Goal: Transaction & Acquisition: Download file/media

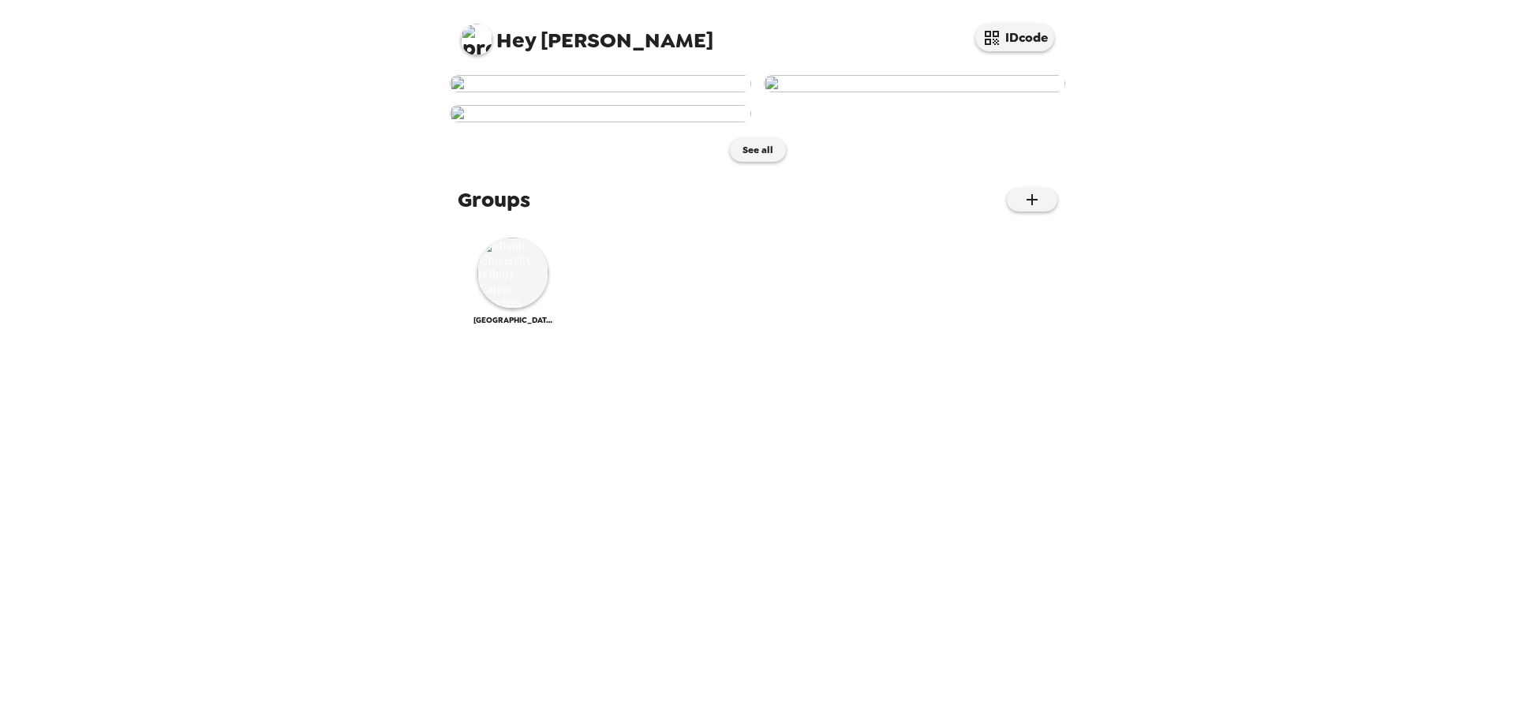
scroll to position [417, 0]
click at [534, 308] on img at bounding box center [512, 272] width 71 height 71
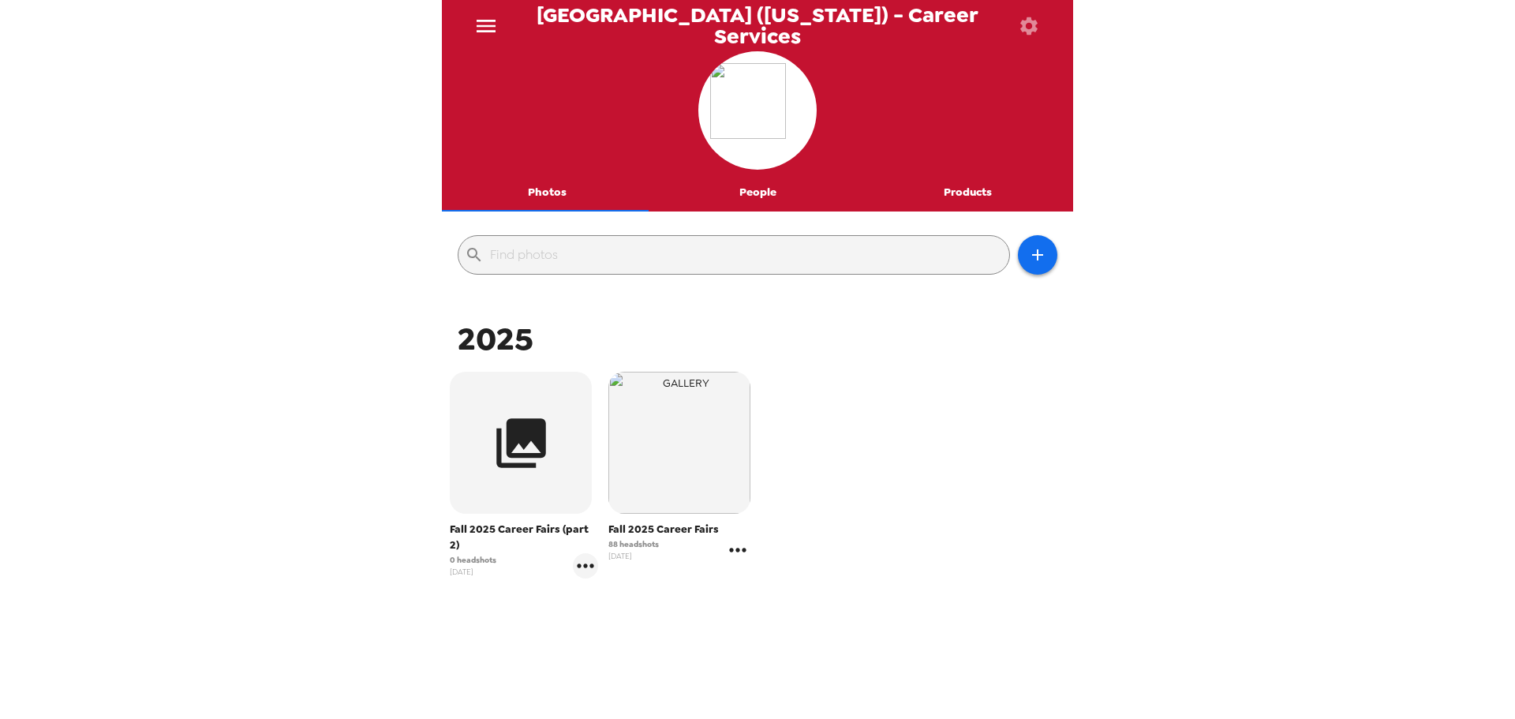
click at [738, 551] on icon "gallery menu" at bounding box center [737, 549] width 25 height 25
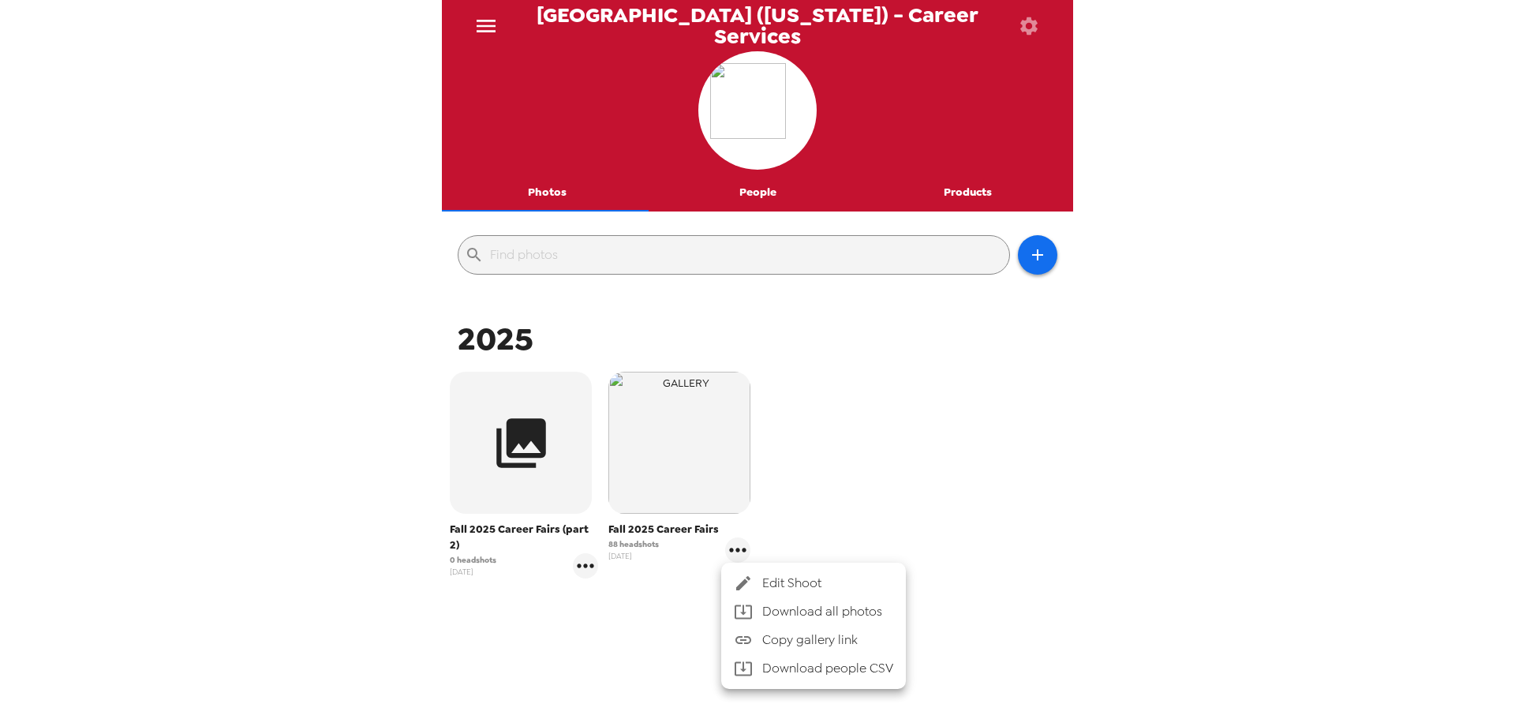
click at [809, 443] on div at bounding box center [757, 359] width 1515 height 719
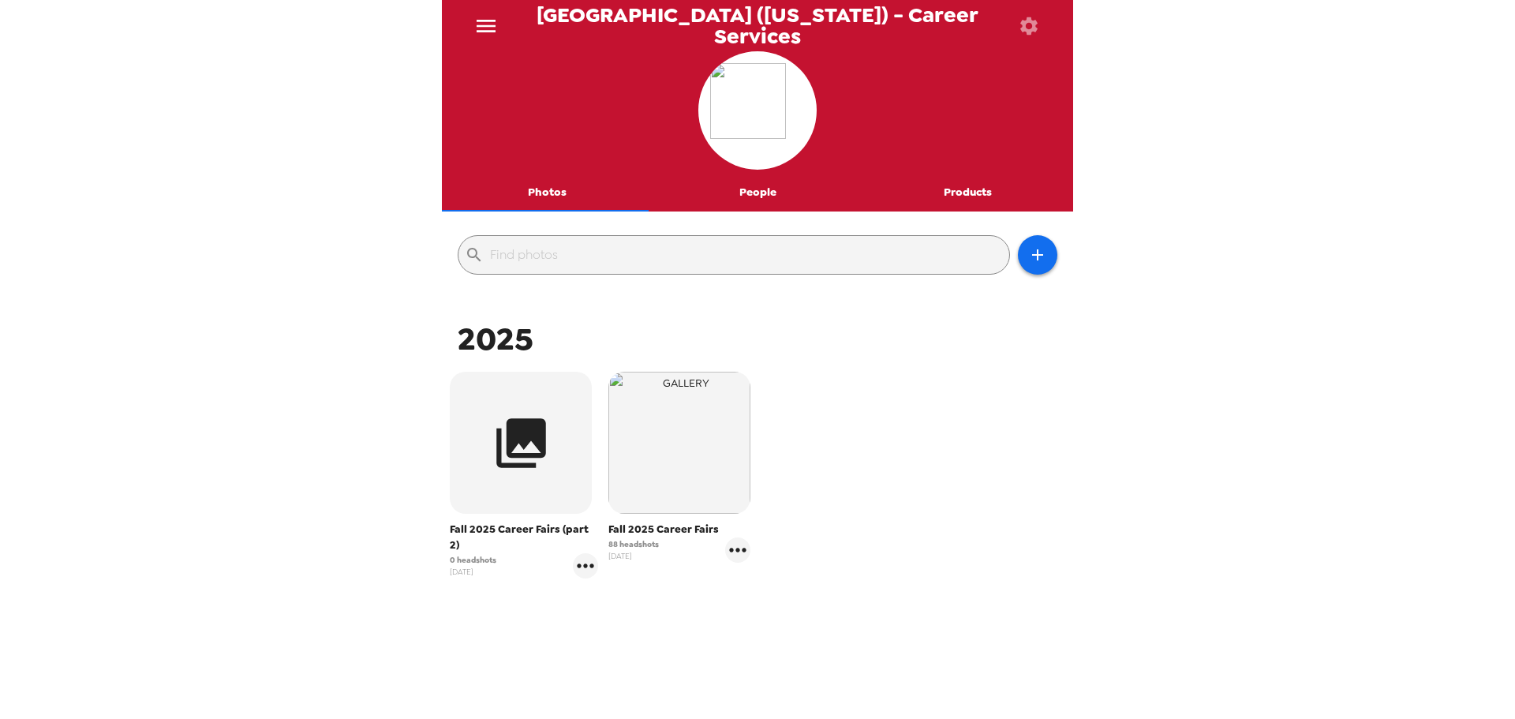
click at [653, 524] on span "Fall 2025 Career Fairs" at bounding box center [679, 529] width 142 height 16
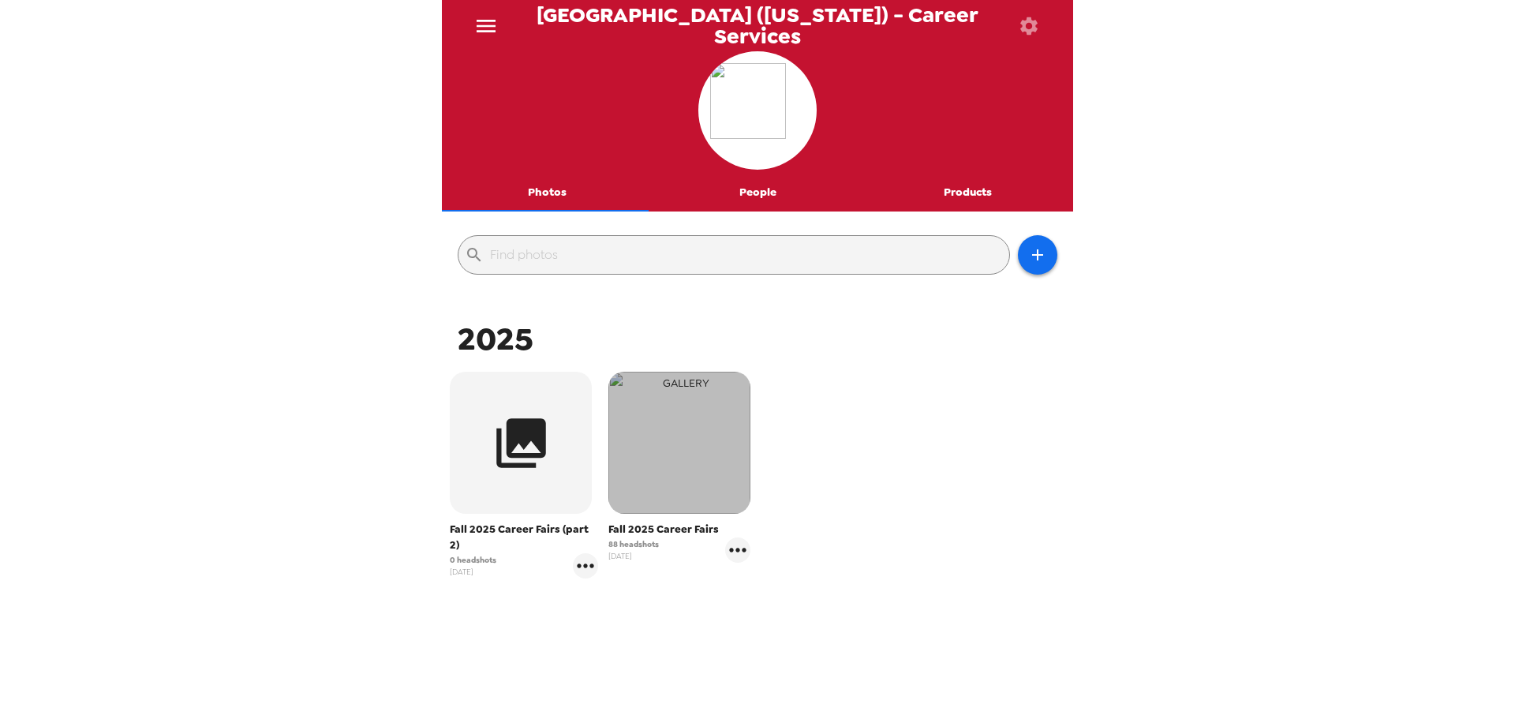
click at [642, 460] on img "button" at bounding box center [679, 443] width 142 height 142
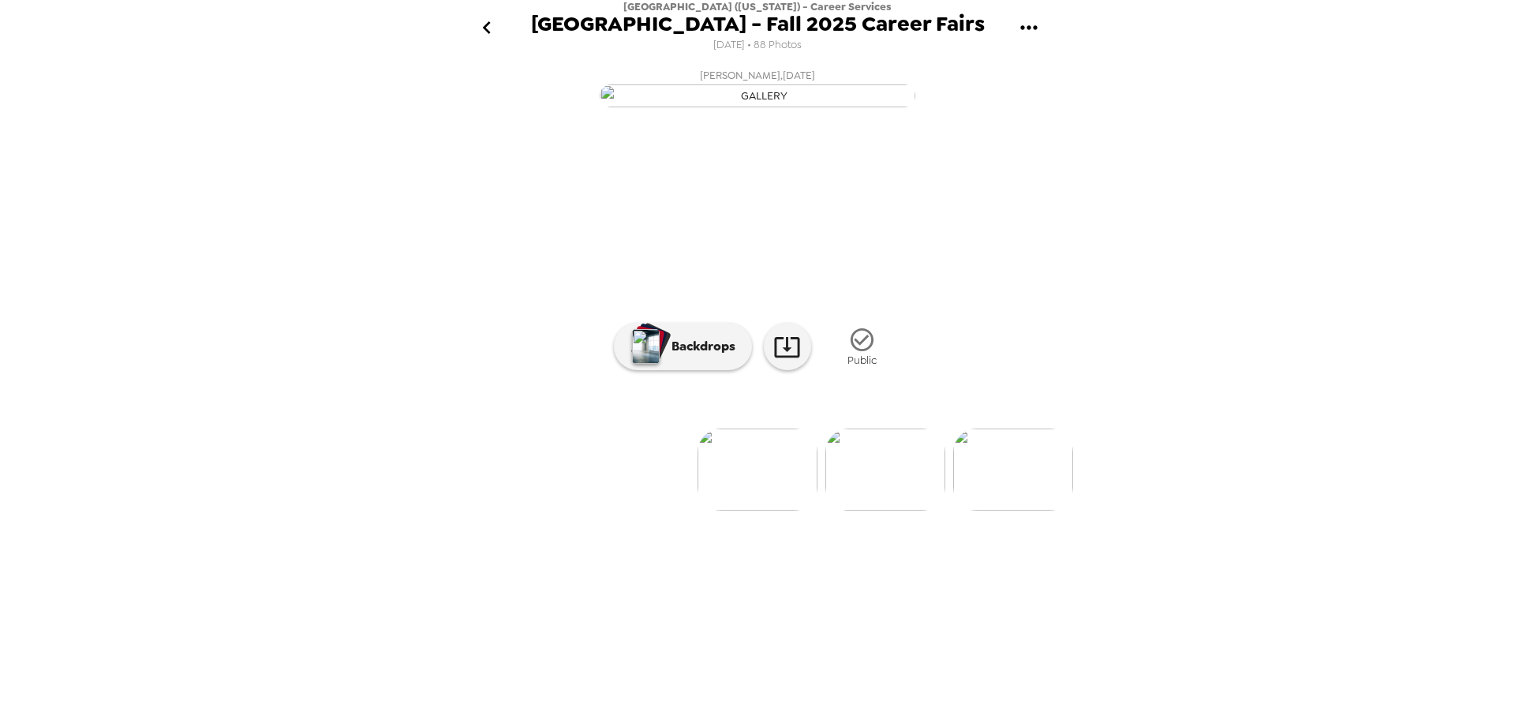
drag, startPoint x: 1191, startPoint y: 308, endPoint x: 1193, endPoint y: 286, distance: 22.1
click at [1193, 306] on div "[GEOGRAPHIC_DATA] ([US_STATE]) - Career Services [GEOGRAPHIC_DATA] - Fall 2025 …" at bounding box center [757, 359] width 1515 height 719
click at [866, 510] on img at bounding box center [885, 469] width 120 height 82
click at [876, 510] on img at bounding box center [885, 469] width 120 height 82
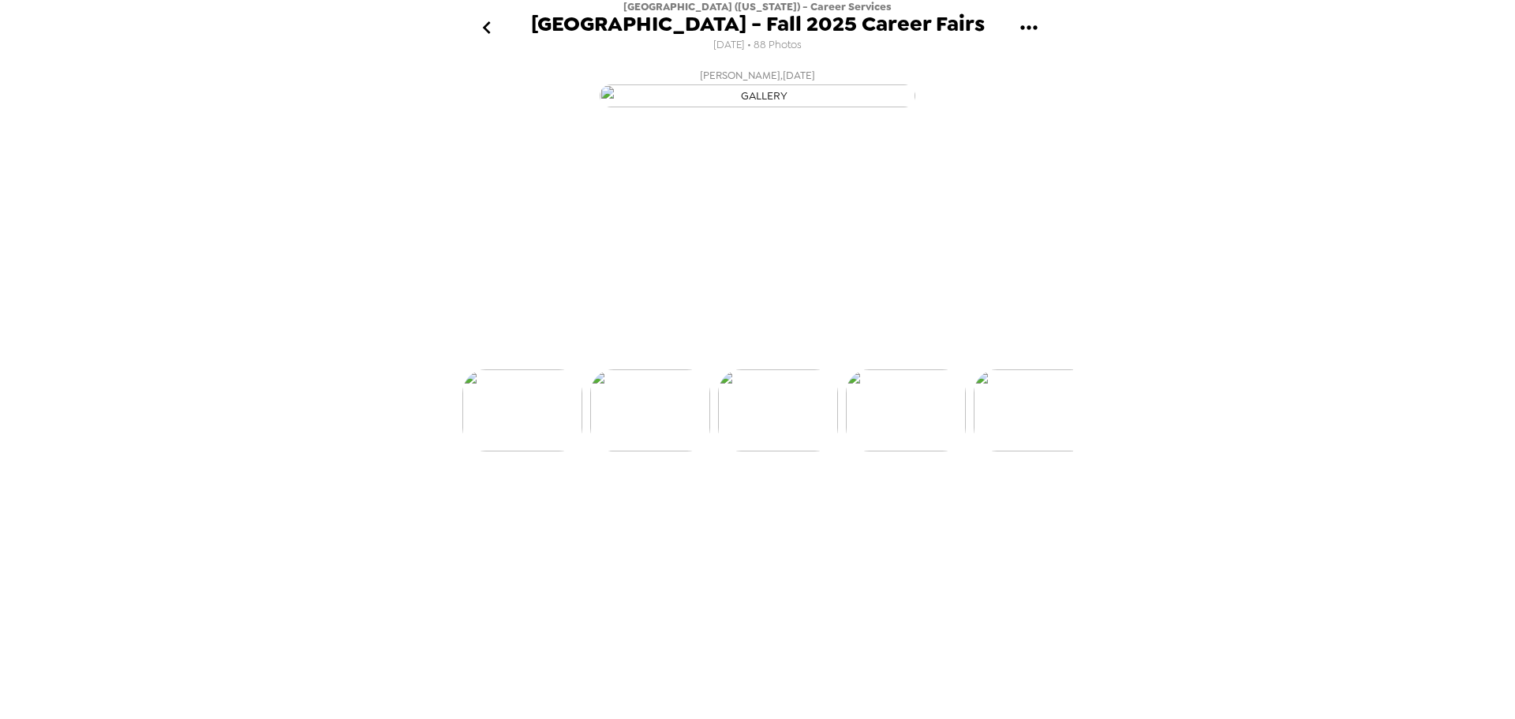
scroll to position [0, 256]
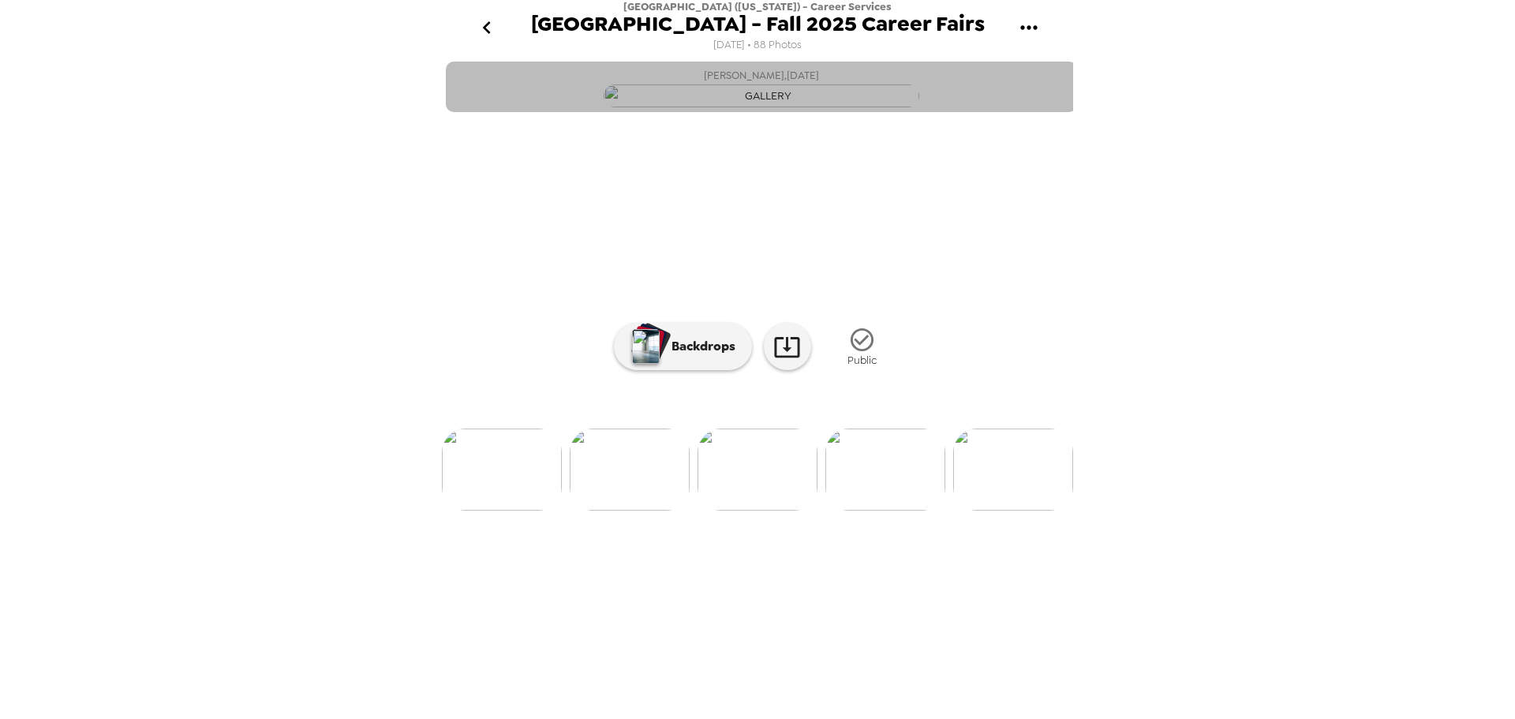
drag, startPoint x: 768, startPoint y: 78, endPoint x: 749, endPoint y: 80, distance: 18.3
click at [749, 80] on span "Reagan McIntyre , 09-08-2025" at bounding box center [761, 75] width 115 height 18
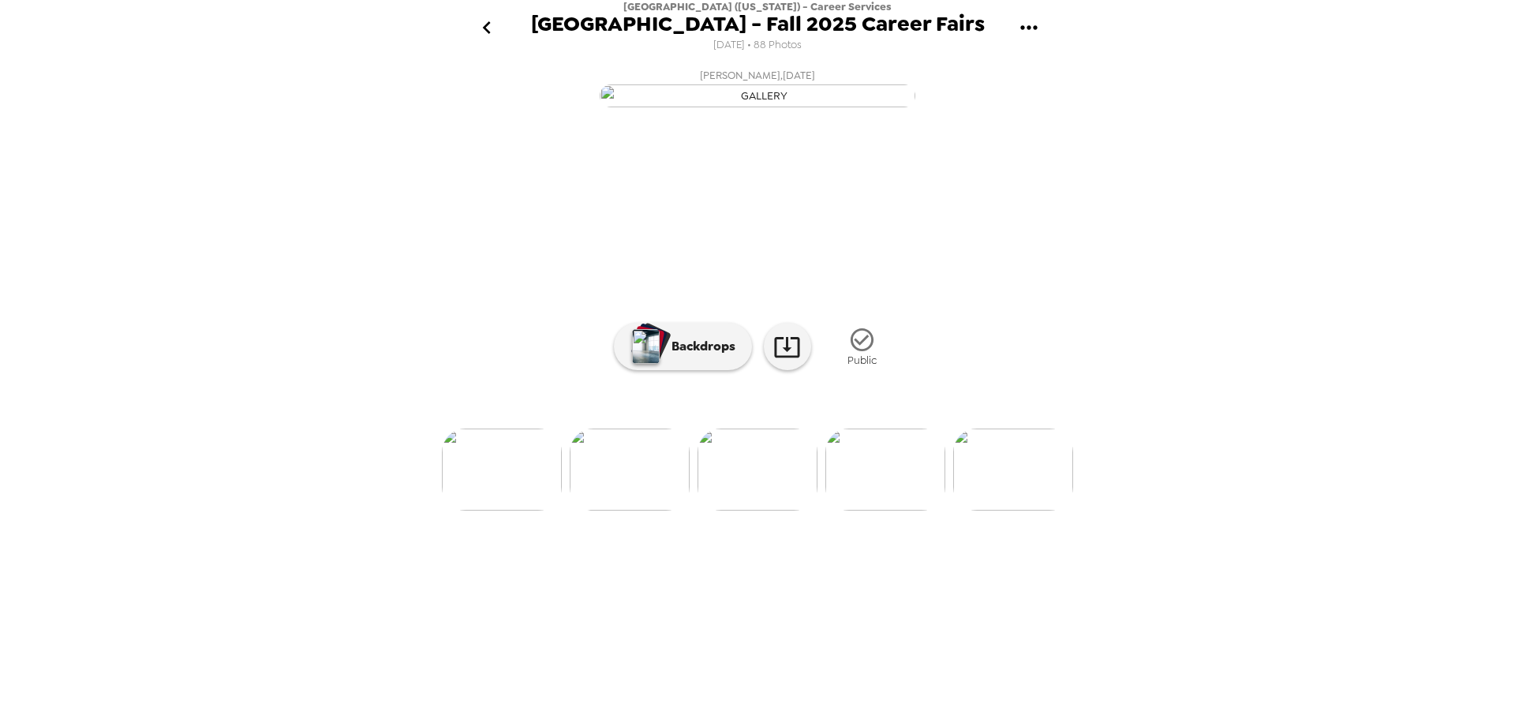
click at [632, 510] on img at bounding box center [630, 469] width 120 height 82
click at [874, 510] on img at bounding box center [885, 469] width 120 height 82
click at [891, 510] on img at bounding box center [885, 469] width 120 height 82
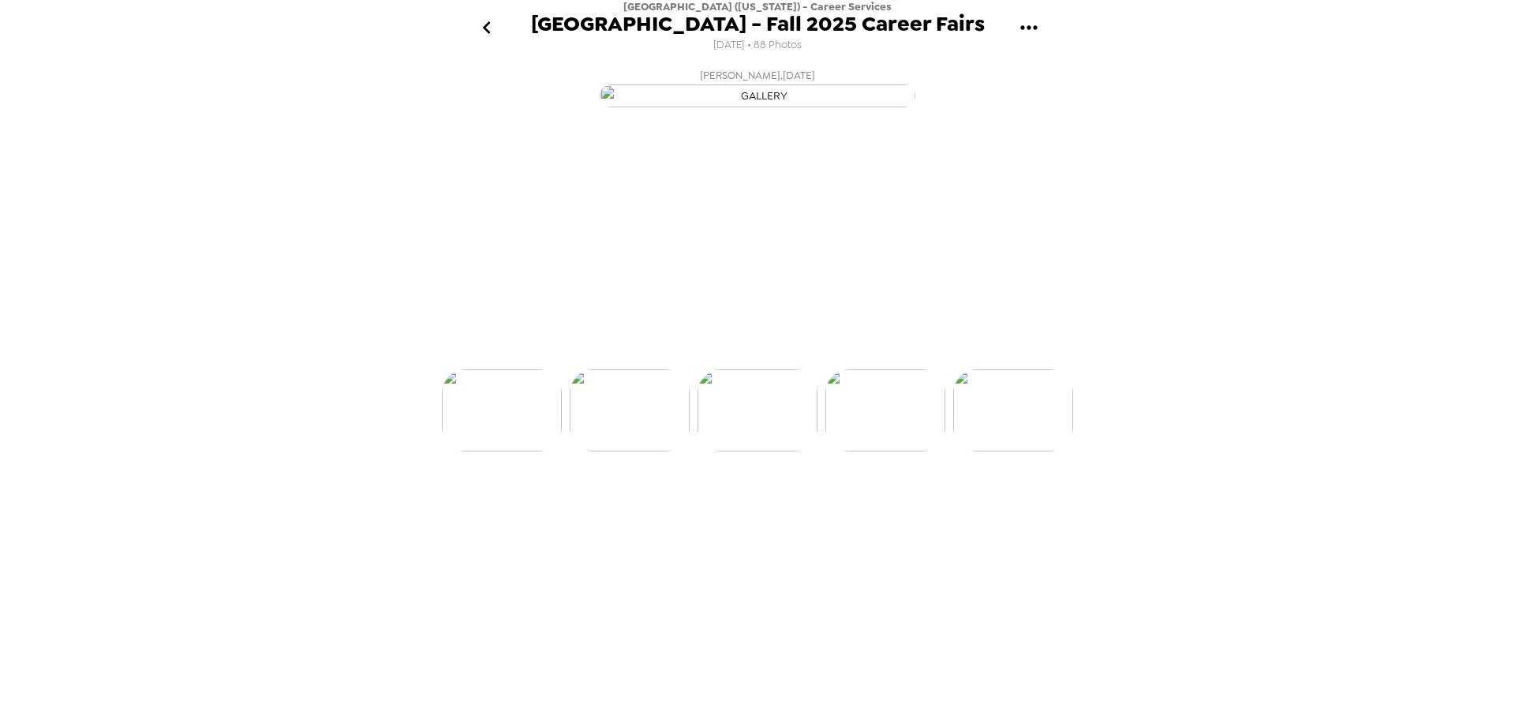
scroll to position [0, 383]
drag, startPoint x: 50, startPoint y: 357, endPoint x: 90, endPoint y: 330, distance: 48.8
click at [50, 356] on div "Miami University (Ohio) - Career Services Miami University - Fall 2025 Career F…" at bounding box center [757, 359] width 1515 height 719
click at [884, 510] on img at bounding box center [885, 469] width 120 height 82
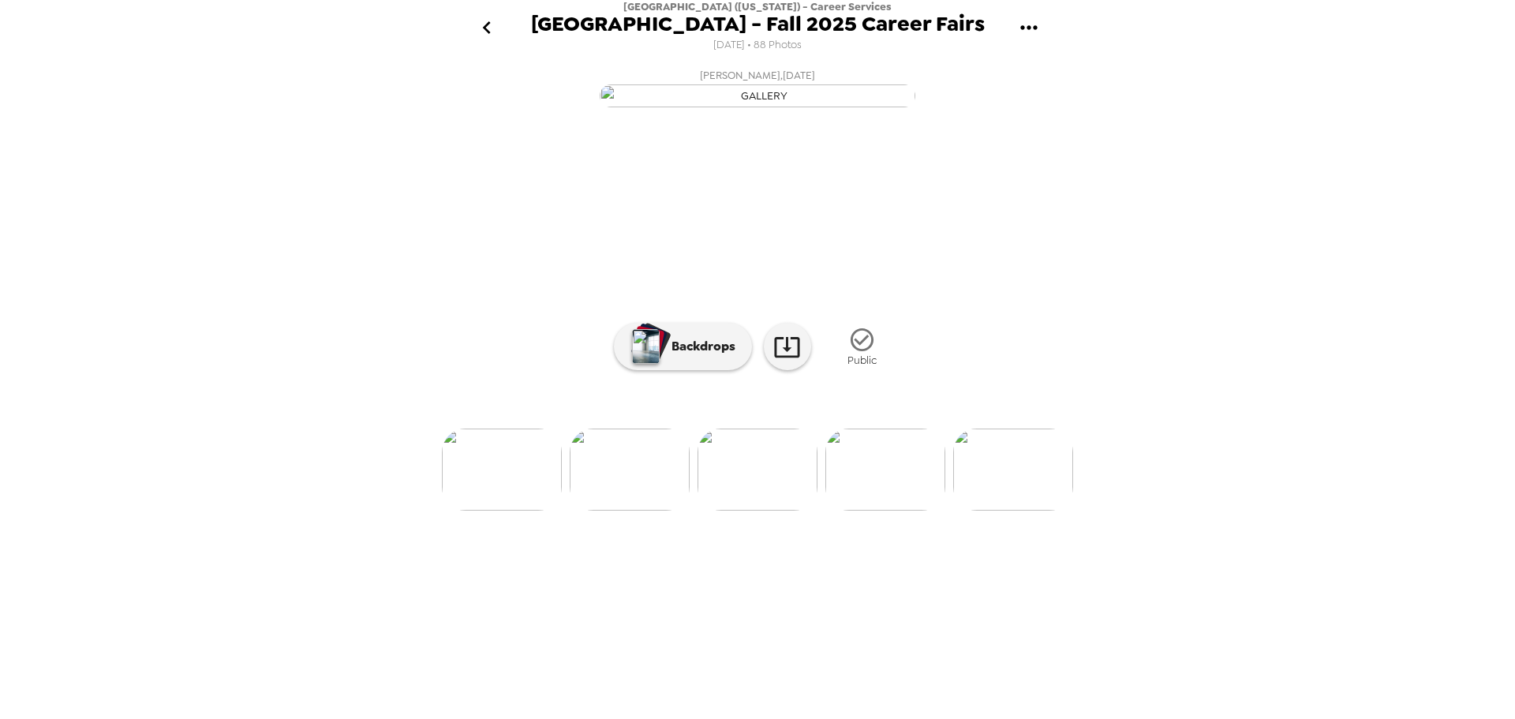
click at [136, 348] on div "Miami University (Ohio) - Career Services Miami University - Fall 2025 Career F…" at bounding box center [757, 359] width 1515 height 719
click at [1306, 187] on div "Miami University (Ohio) - Career Services Miami University - Fall 2025 Career F…" at bounding box center [757, 359] width 1515 height 719
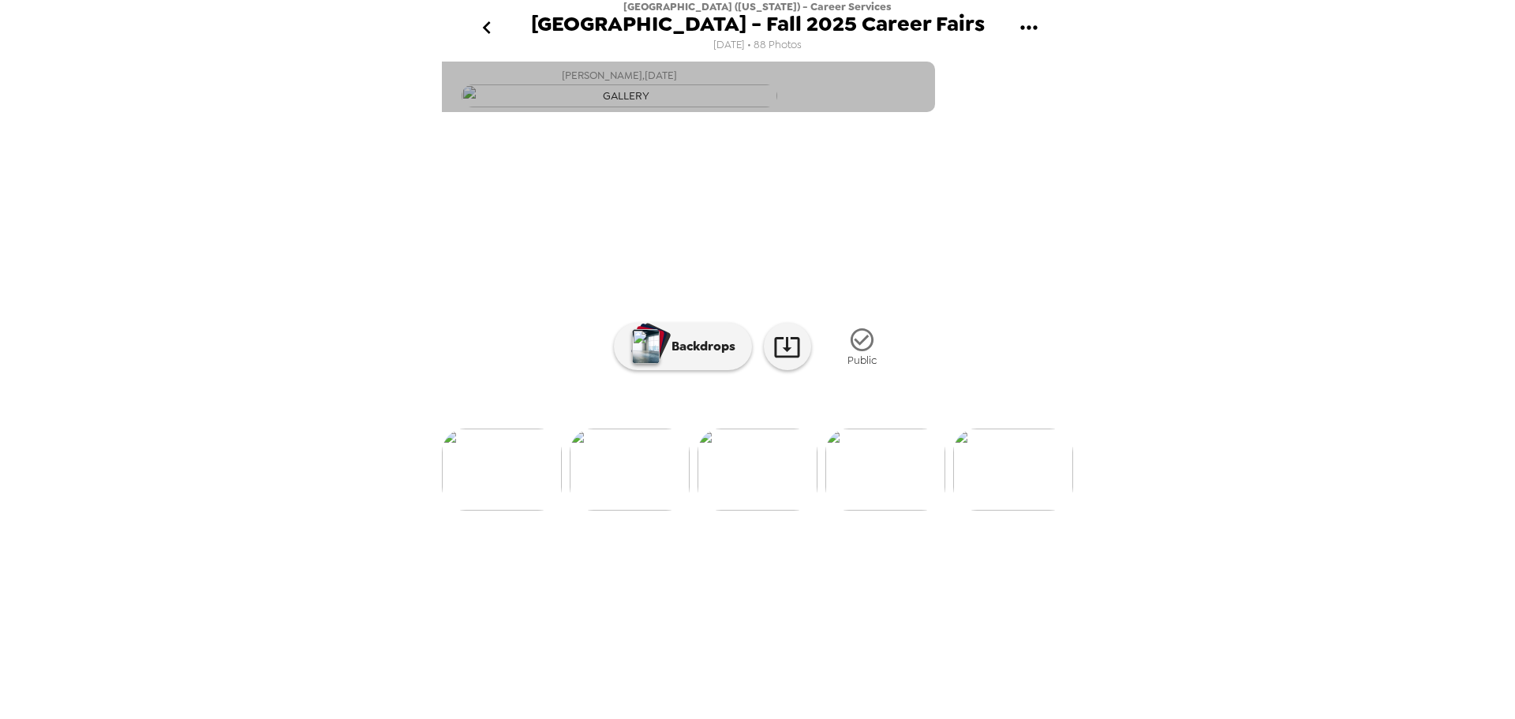
drag, startPoint x: 768, startPoint y: 77, endPoint x: 625, endPoint y: 80, distance: 142.8
click at [625, 80] on span "Kiera Kuschnerus , 09-08-2025" at bounding box center [619, 75] width 115 height 18
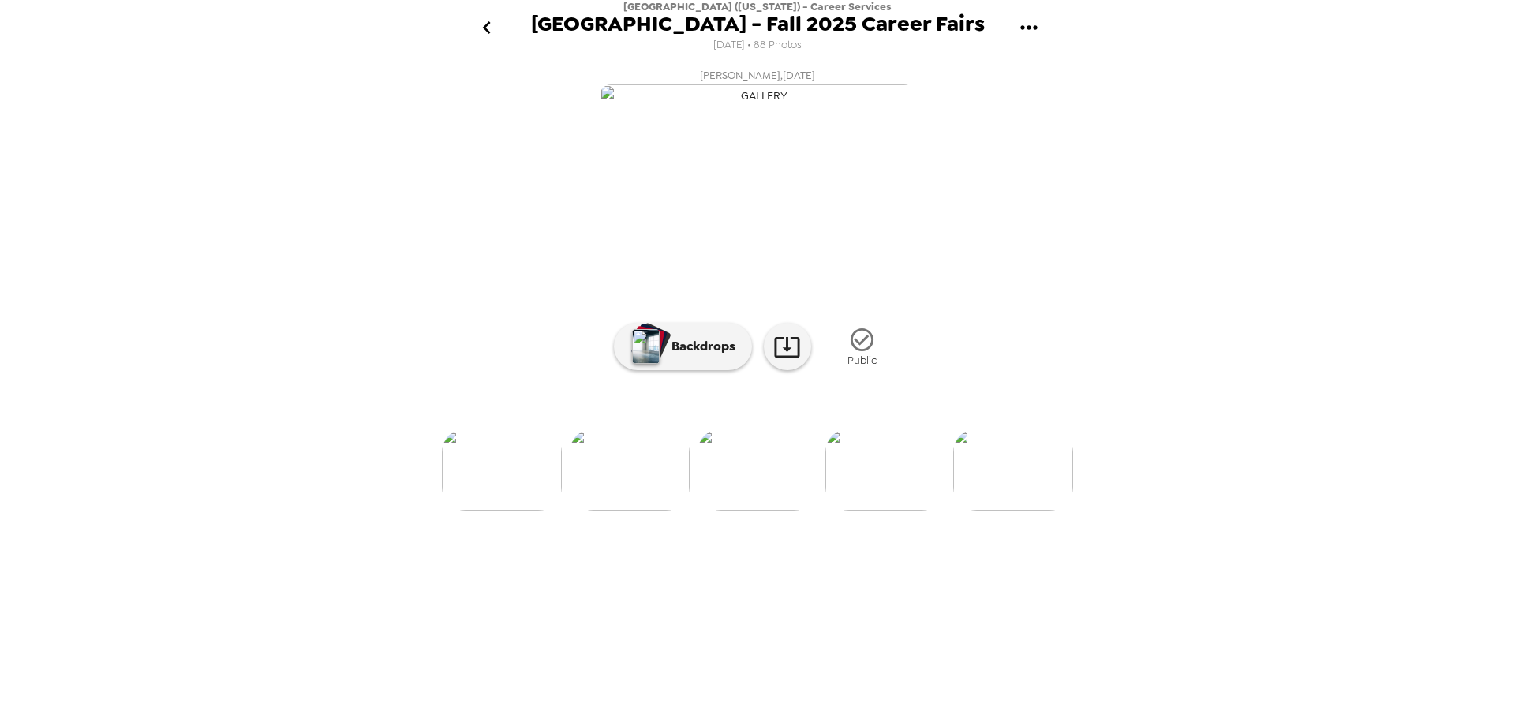
click at [858, 510] on img at bounding box center [885, 469] width 120 height 82
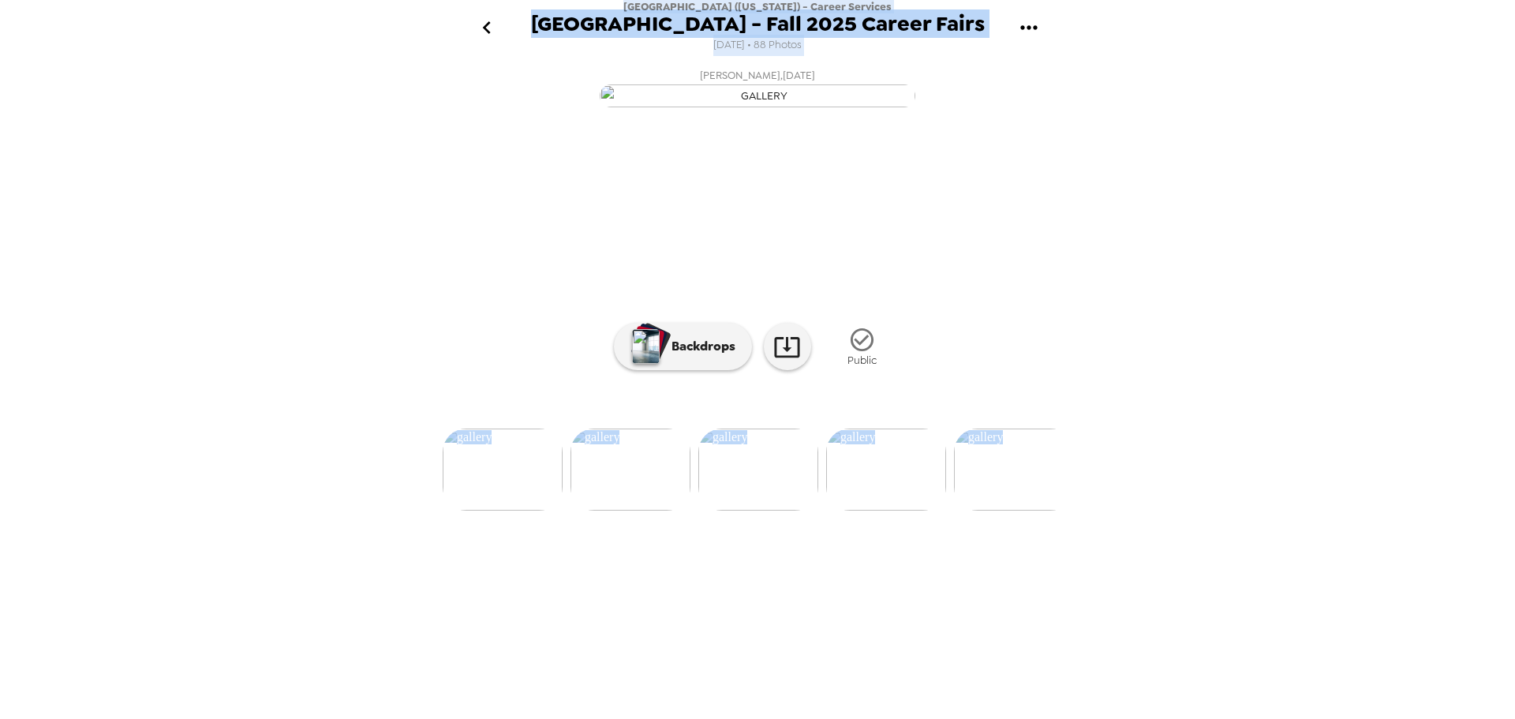
click at [1020, 25] on icon "gallery menu" at bounding box center [1028, 27] width 25 height 25
click at [1223, 35] on div at bounding box center [757, 359] width 1515 height 719
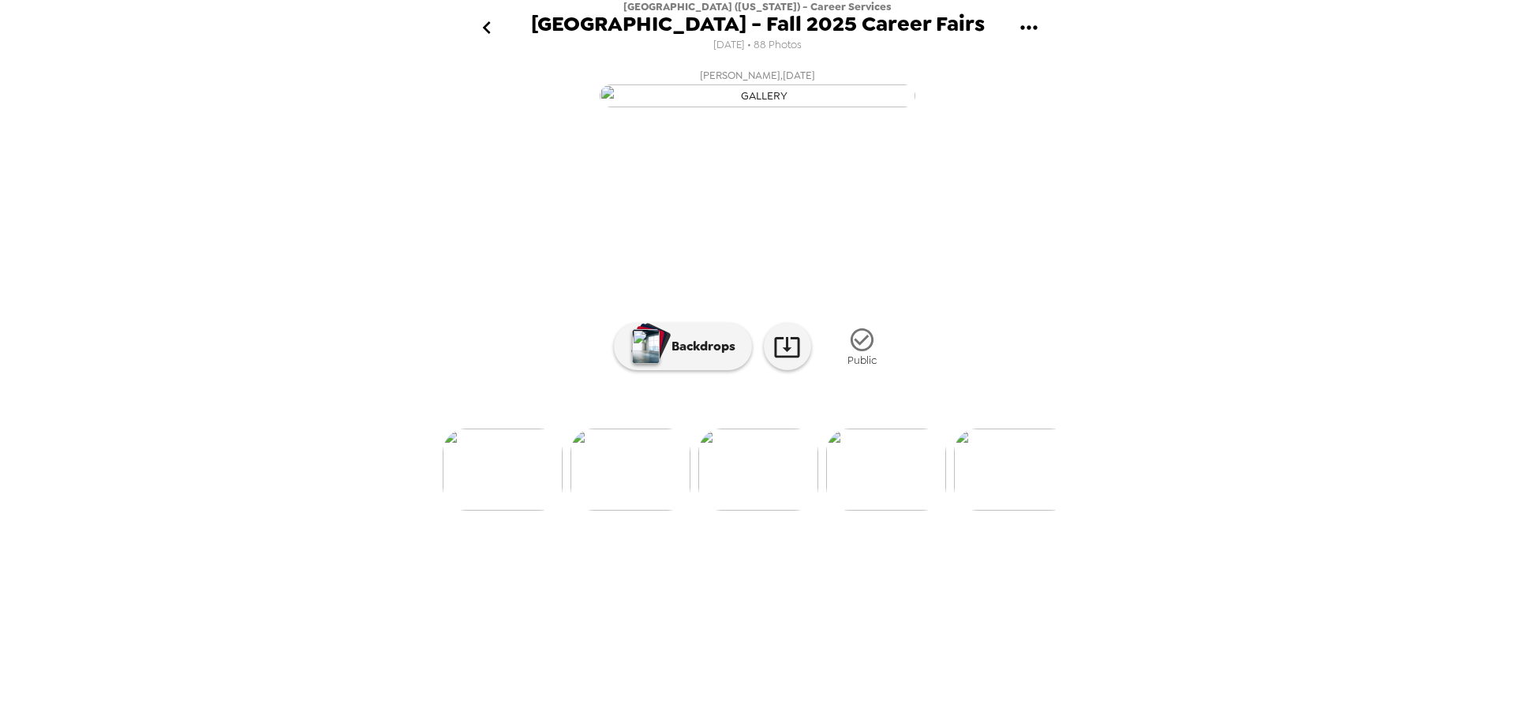
click at [470, 112] on button "Anna Hope , 09-08-2025" at bounding box center [757, 87] width 631 height 50
click at [308, 142] on div "Miami University (Ohio) - Career Services Miami University - Fall 2025 Career F…" at bounding box center [757, 359] width 1515 height 719
click at [905, 510] on img at bounding box center [886, 469] width 120 height 82
click at [896, 510] on div at bounding box center [757, 443] width 631 height 134
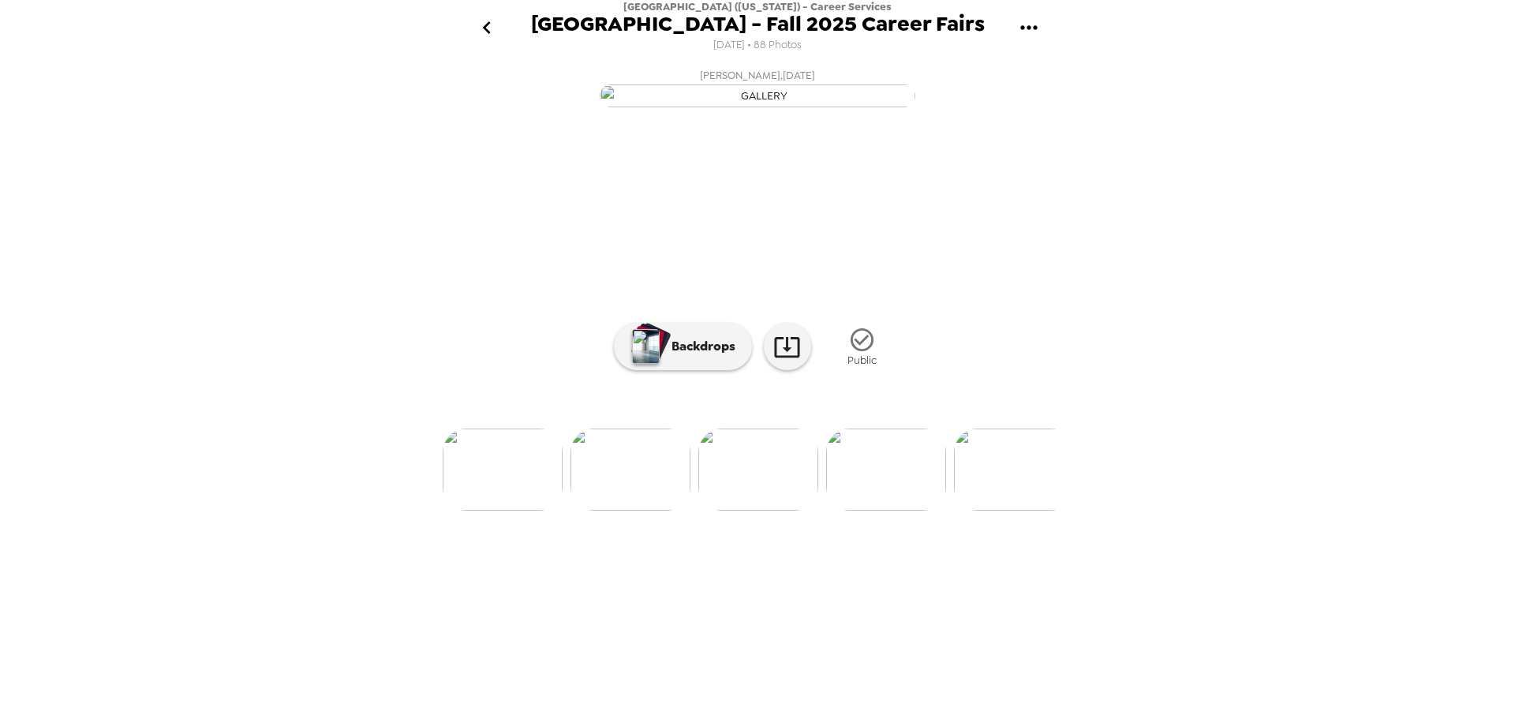
click at [890, 510] on img at bounding box center [886, 469] width 120 height 82
click at [903, 510] on img at bounding box center [886, 469] width 120 height 82
click at [893, 510] on img at bounding box center [886, 469] width 120 height 82
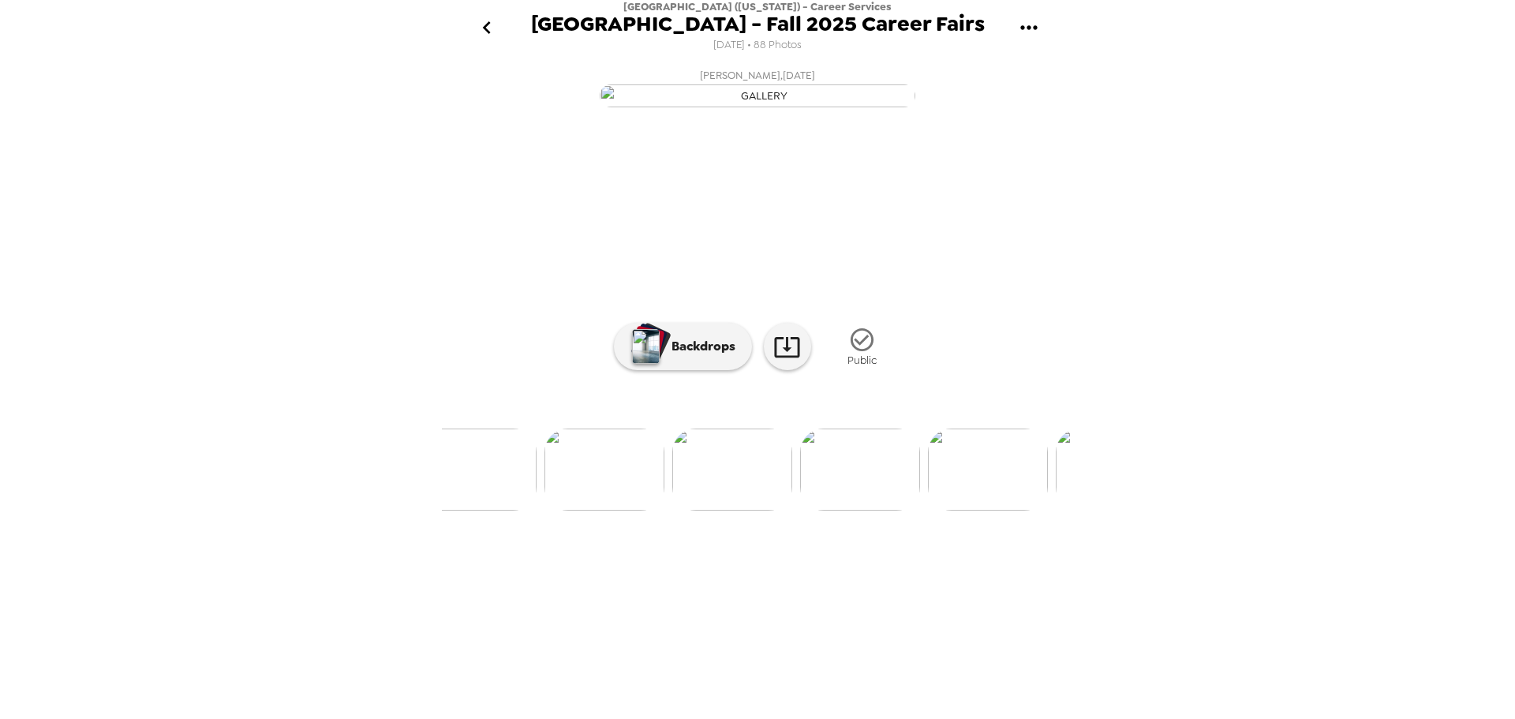
scroll to position [0, 1426]
click at [747, 510] on img at bounding box center [737, 469] width 120 height 82
click at [755, 451] on div at bounding box center [757, 384] width 631 height 134
click at [720, 510] on img at bounding box center [758, 469] width 120 height 82
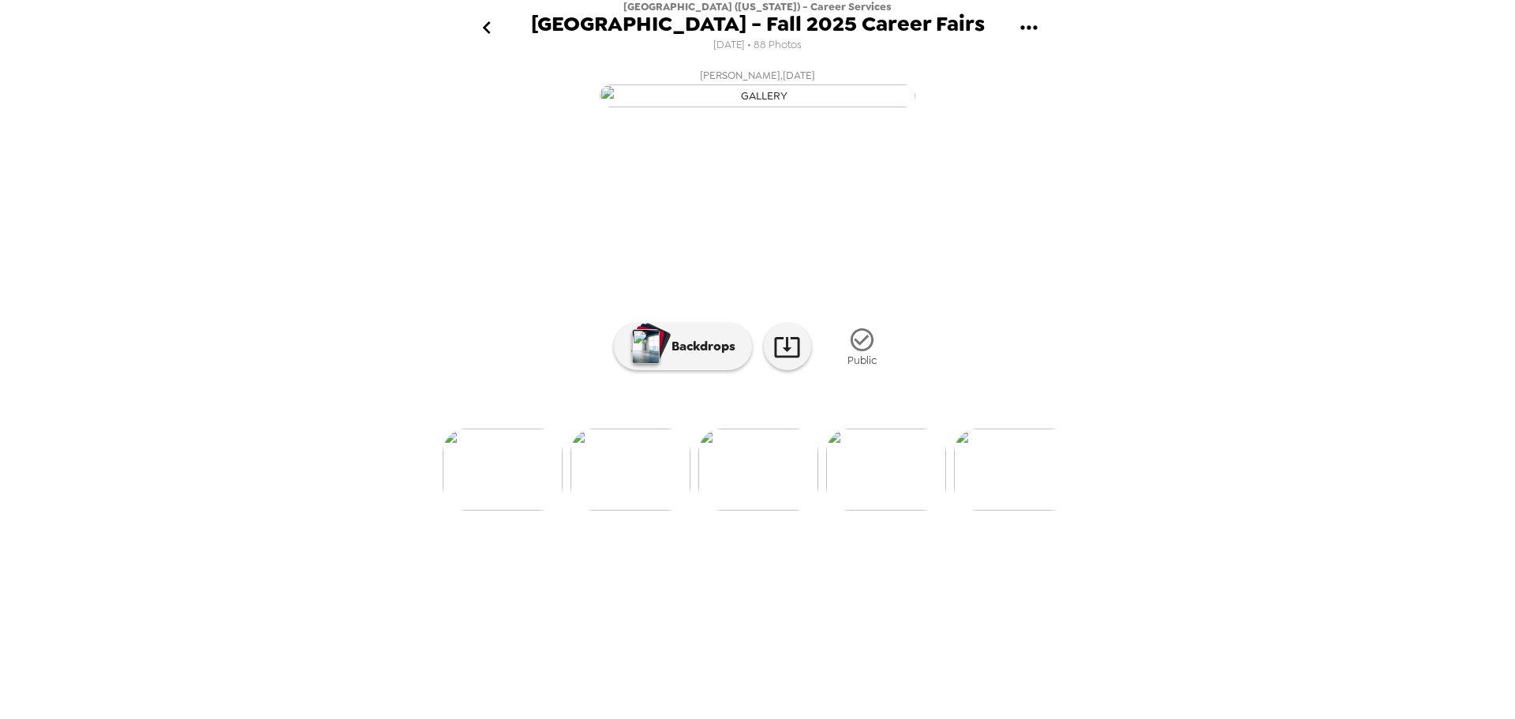
click at [893, 510] on div at bounding box center [757, 443] width 631 height 134
click at [858, 510] on img at bounding box center [886, 469] width 120 height 82
click at [994, 510] on img at bounding box center [1014, 469] width 120 height 82
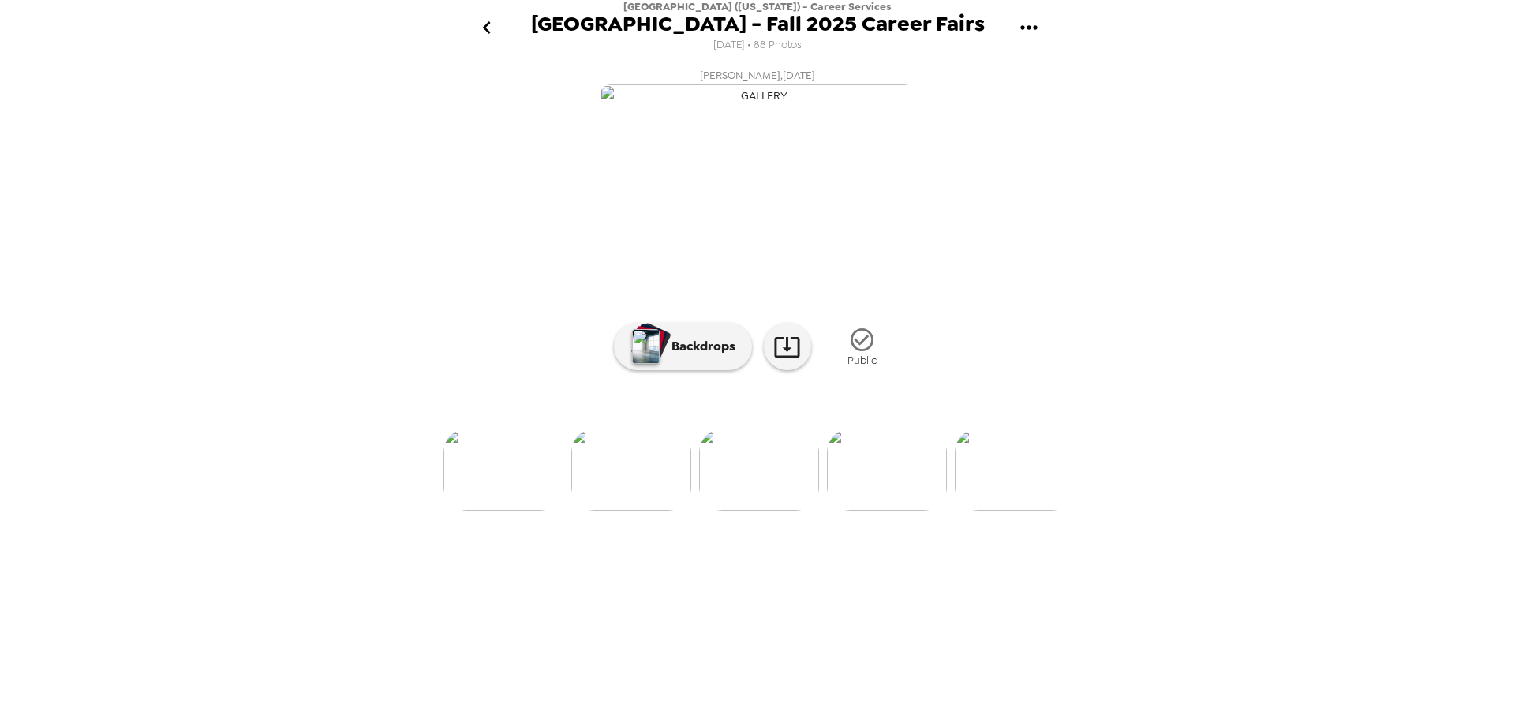
drag, startPoint x: 216, startPoint y: 312, endPoint x: 349, endPoint y: 338, distance: 134.9
click at [216, 312] on div "Miami University (Ohio) - Career Services Miami University - Fall 2025 Career F…" at bounding box center [757, 359] width 1515 height 719
click at [883, 510] on img at bounding box center [887, 469] width 120 height 82
click at [237, 298] on div "Miami University (Ohio) - Career Services Miami University - Fall 2025 Career F…" at bounding box center [757, 359] width 1515 height 719
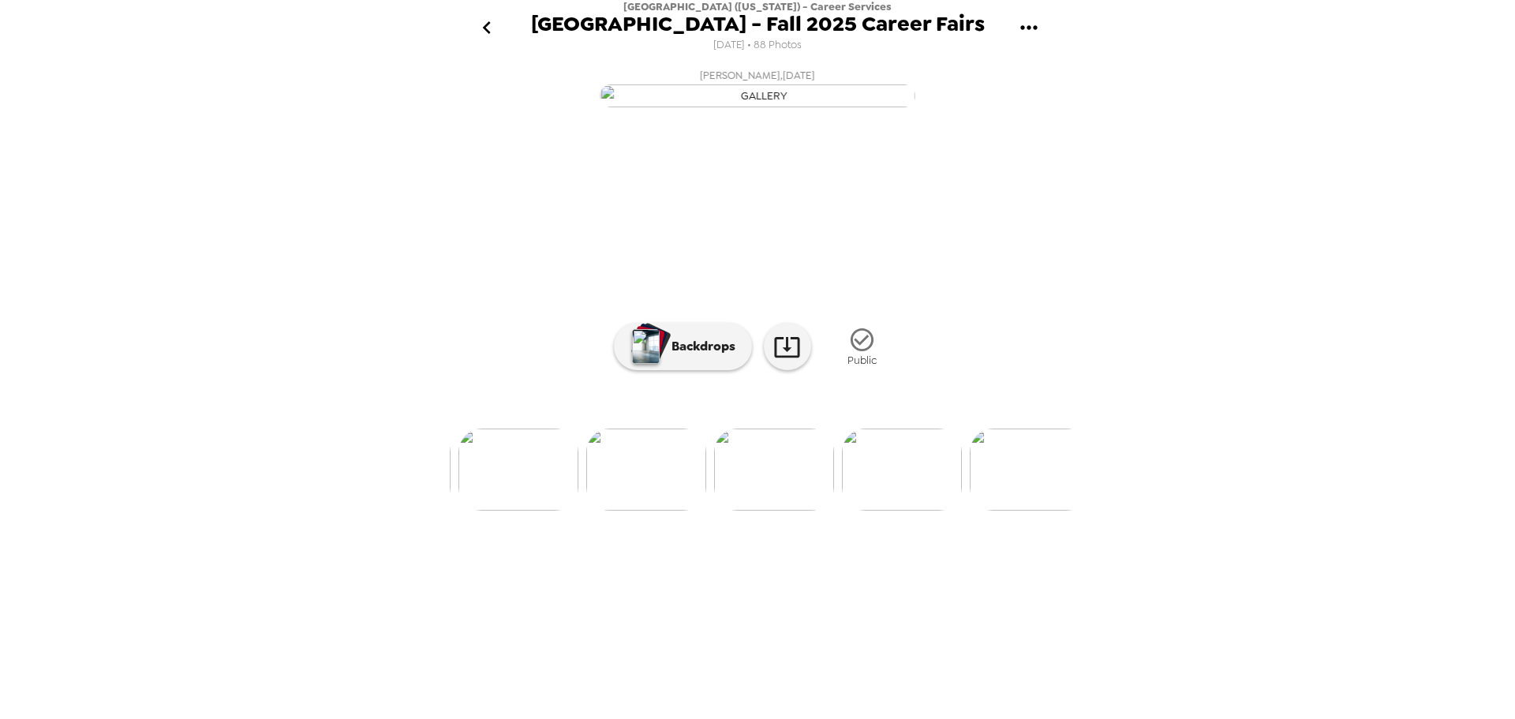
click at [875, 510] on img at bounding box center [902, 469] width 120 height 82
click at [261, 260] on div "Miami University (Ohio) - Career Services Miami University - Fall 2025 Career F…" at bounding box center [757, 359] width 1515 height 719
click at [878, 510] on img at bounding box center [887, 469] width 120 height 82
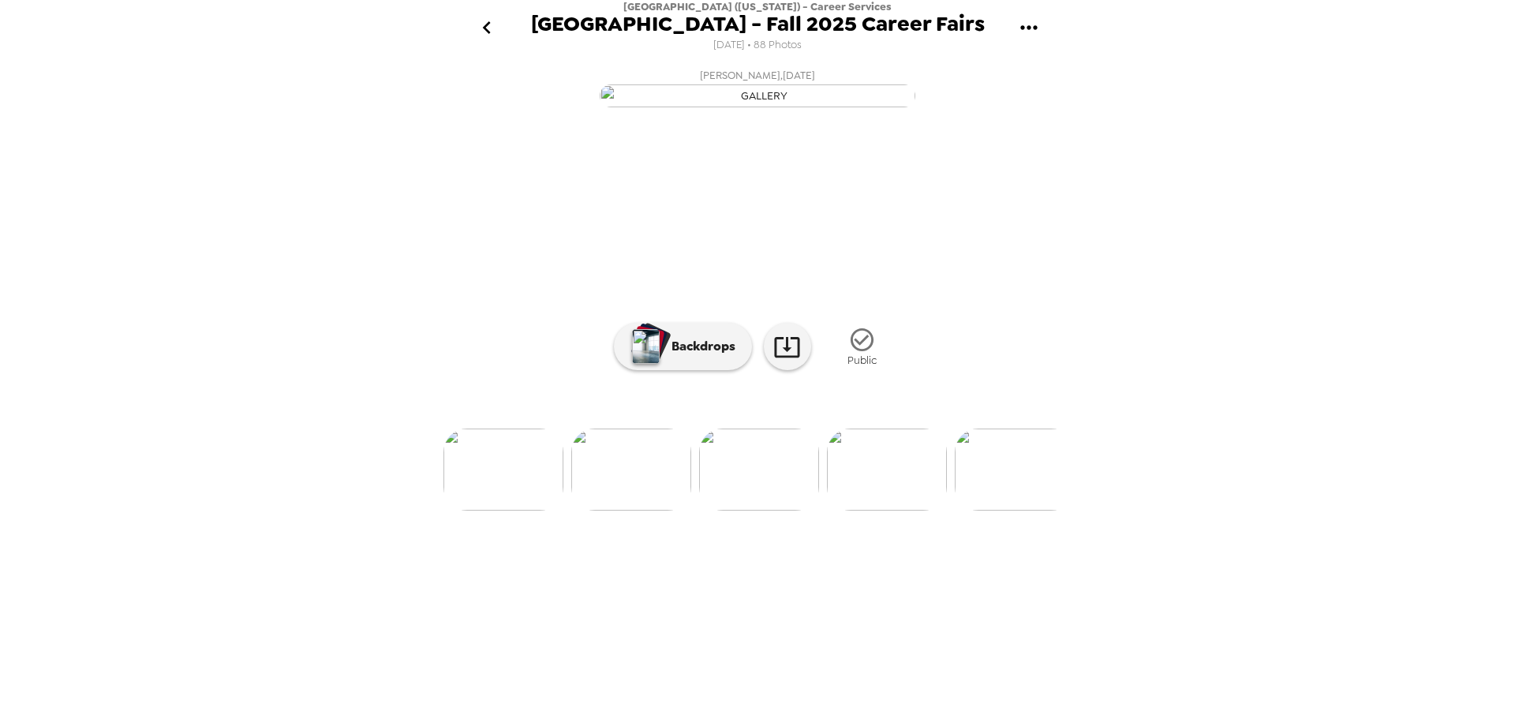
click at [870, 510] on img at bounding box center [887, 469] width 120 height 82
click at [1403, 237] on div "Miami University (Ohio) - Career Services Miami University - Fall 2025 Career F…" at bounding box center [757, 359] width 1515 height 719
click at [877, 510] on img at bounding box center [887, 469] width 120 height 82
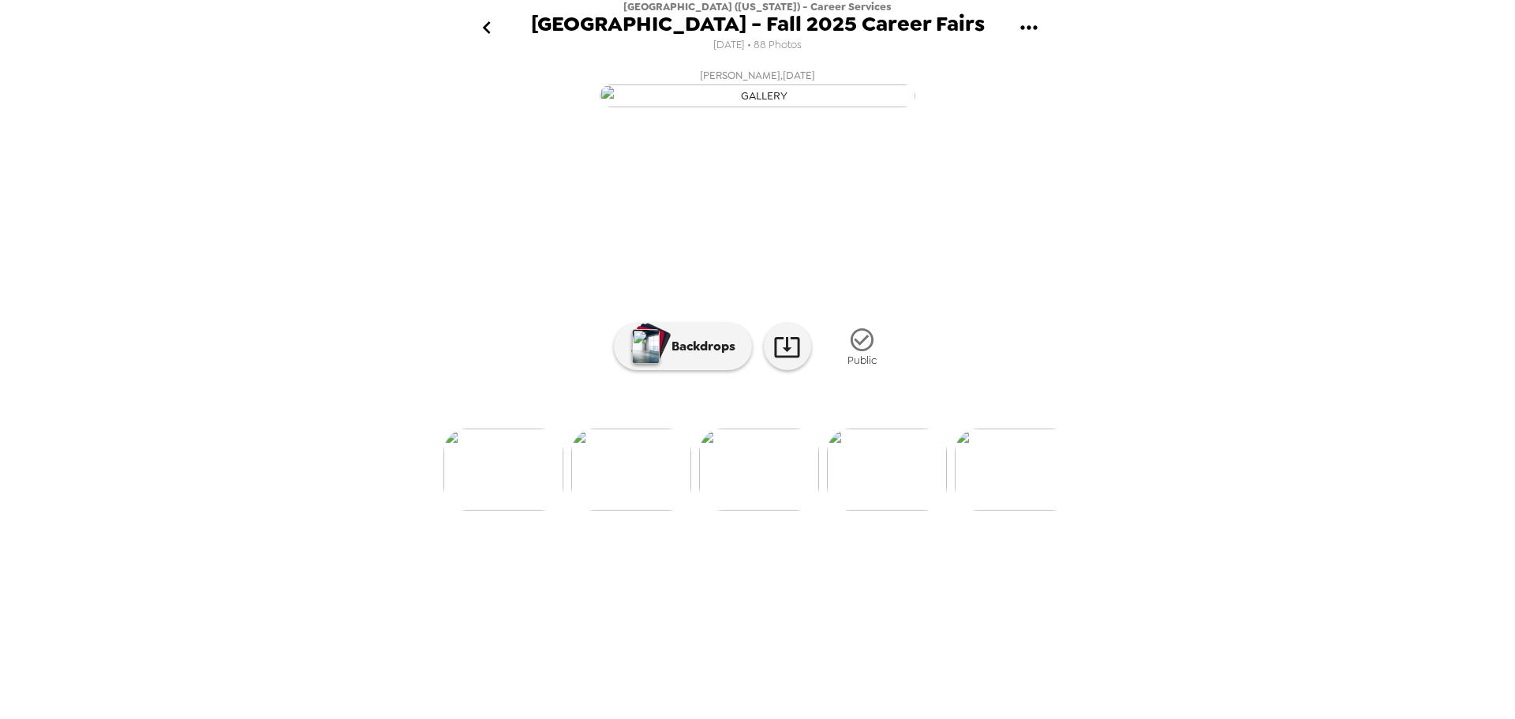
click at [24, 373] on div "Miami University (Ohio) - Career Services Miami University - Fall 2025 Career F…" at bounding box center [757, 359] width 1515 height 719
click at [883, 510] on img at bounding box center [887, 469] width 120 height 82
drag, startPoint x: 1316, startPoint y: 140, endPoint x: 1338, endPoint y: 14, distance: 127.4
click at [1317, 136] on div "Miami University (Ohio) - Career Services Miami University - Fall 2025 Career F…" at bounding box center [757, 359] width 1515 height 719
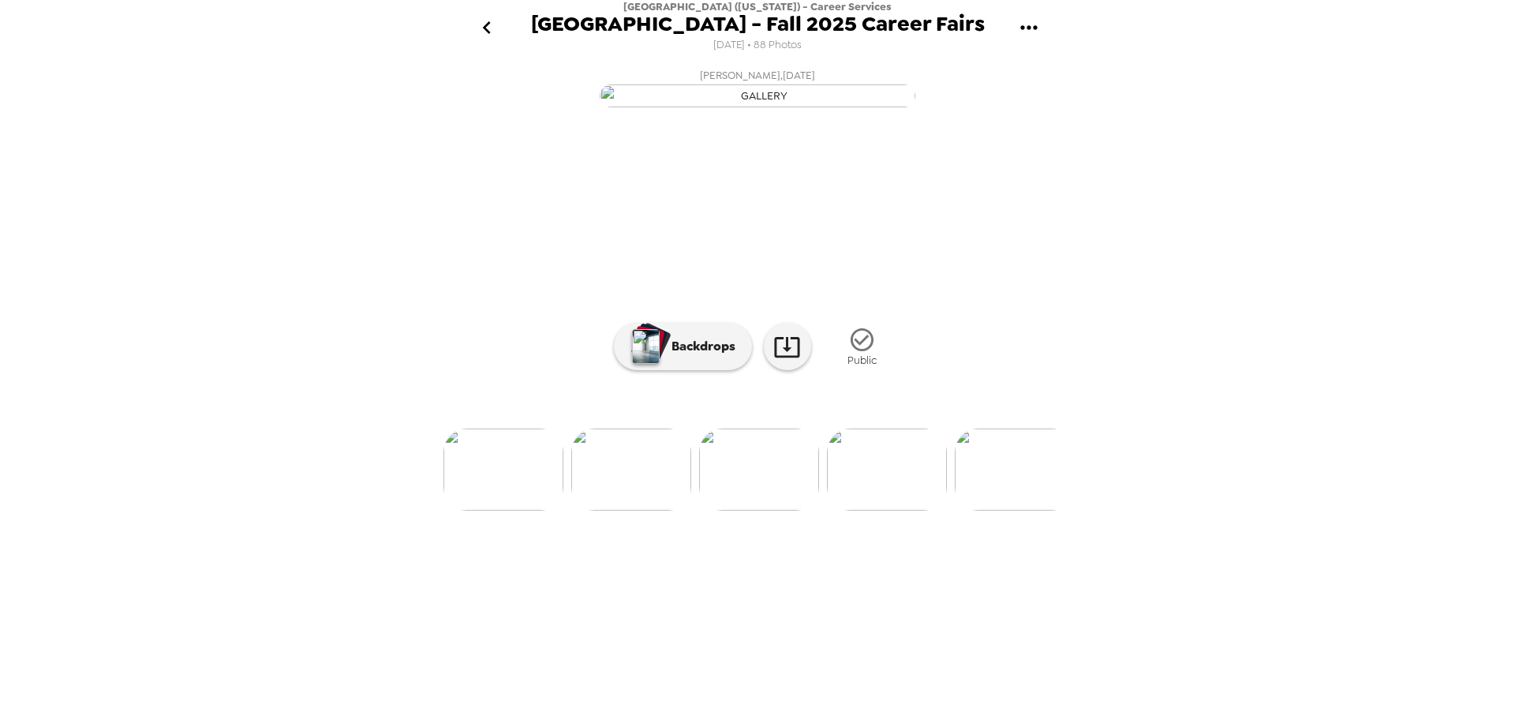
click at [210, 92] on div "Miami University (Ohio) - Career Services Miami University - Fall 2025 Career F…" at bounding box center [757, 359] width 1515 height 719
click at [892, 510] on img at bounding box center [887, 469] width 120 height 82
drag, startPoint x: 1200, startPoint y: 618, endPoint x: 1166, endPoint y: 615, distance: 34.0
click at [1200, 618] on div "Miami University (Ohio) - Career Services Miami University - Fall 2025 Career F…" at bounding box center [757, 359] width 1515 height 719
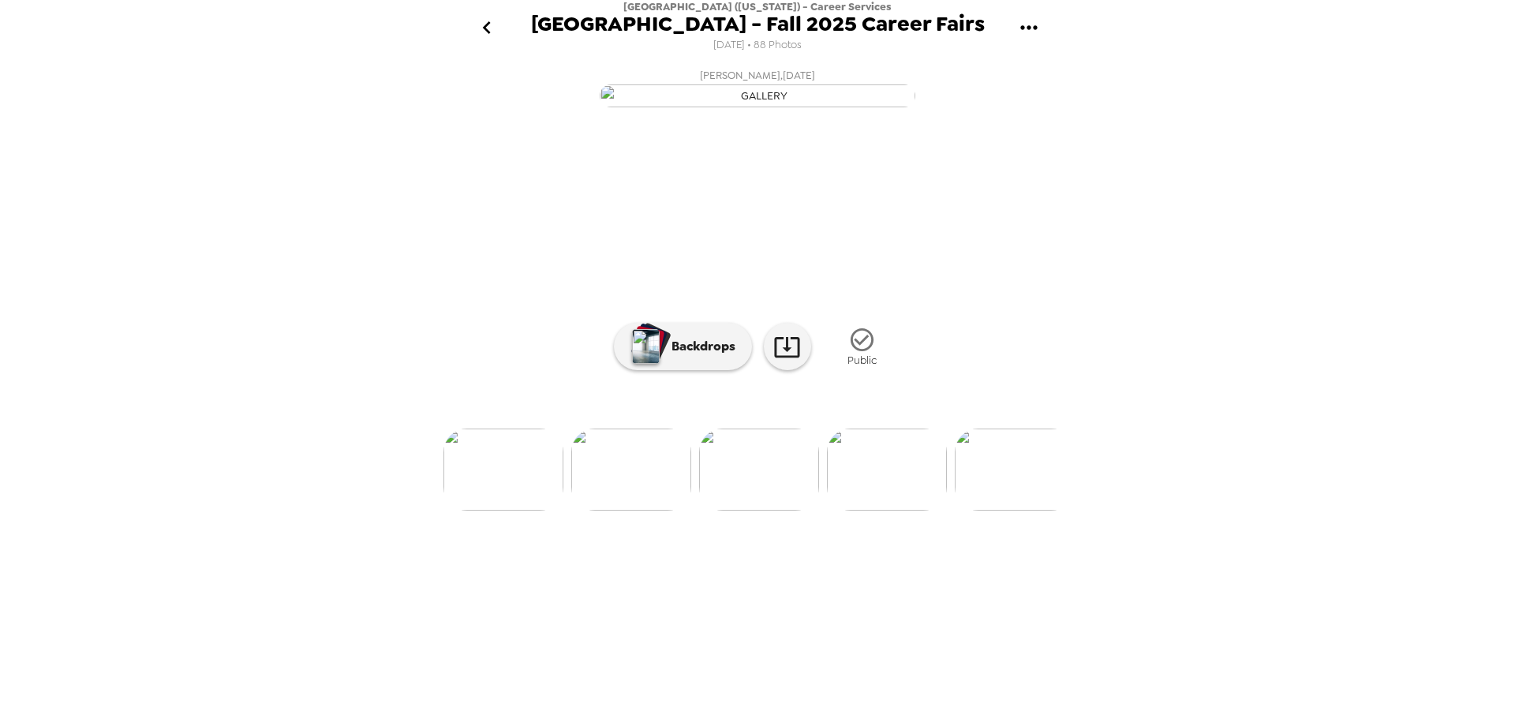
click at [870, 510] on img at bounding box center [887, 469] width 120 height 82
click at [891, 510] on img at bounding box center [887, 469] width 120 height 82
click at [858, 510] on img at bounding box center [887, 469] width 120 height 82
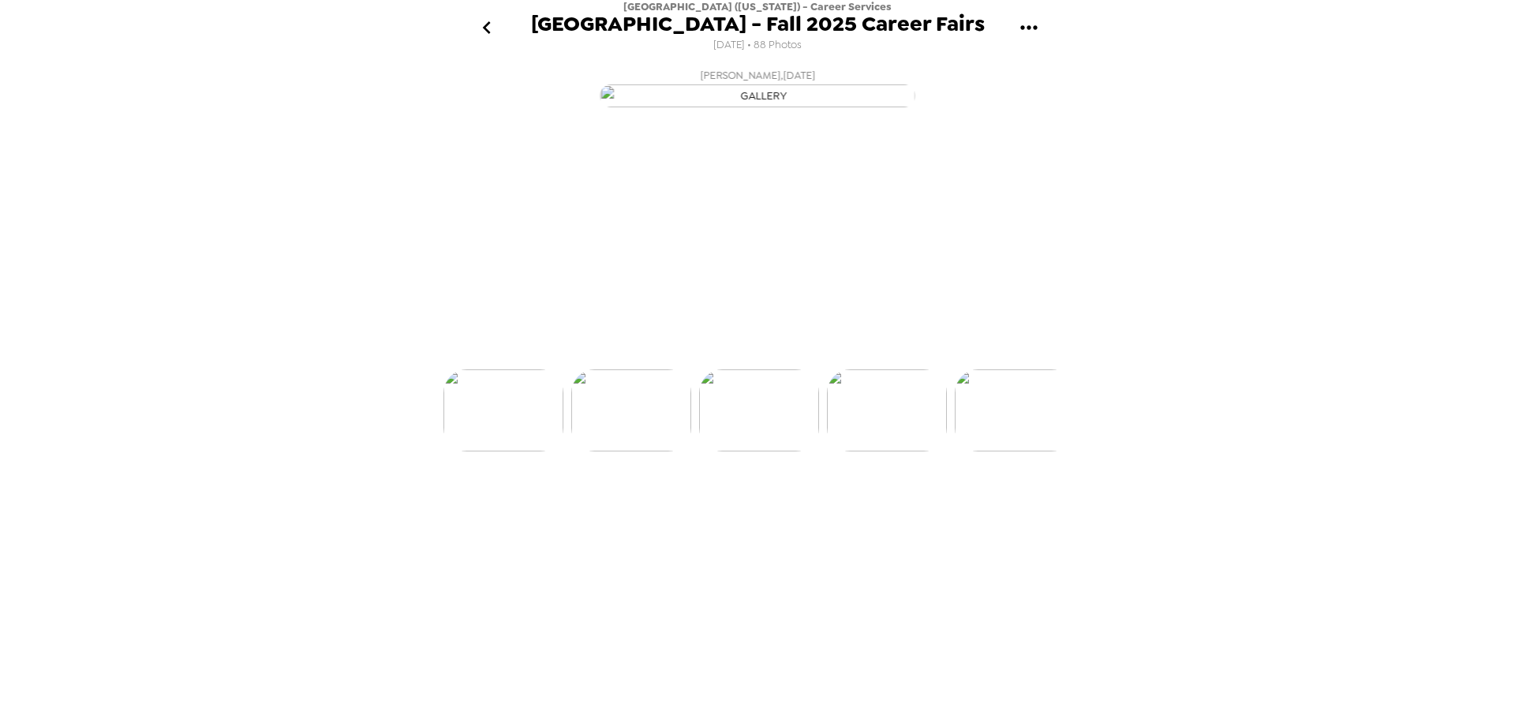
scroll to position [0, 3065]
click at [880, 510] on img at bounding box center [888, 469] width 120 height 82
click at [218, 241] on div "Miami University (Ohio) - Career Services Miami University - Fall 2025 Career F…" at bounding box center [757, 359] width 1515 height 719
click at [884, 510] on img at bounding box center [888, 469] width 120 height 82
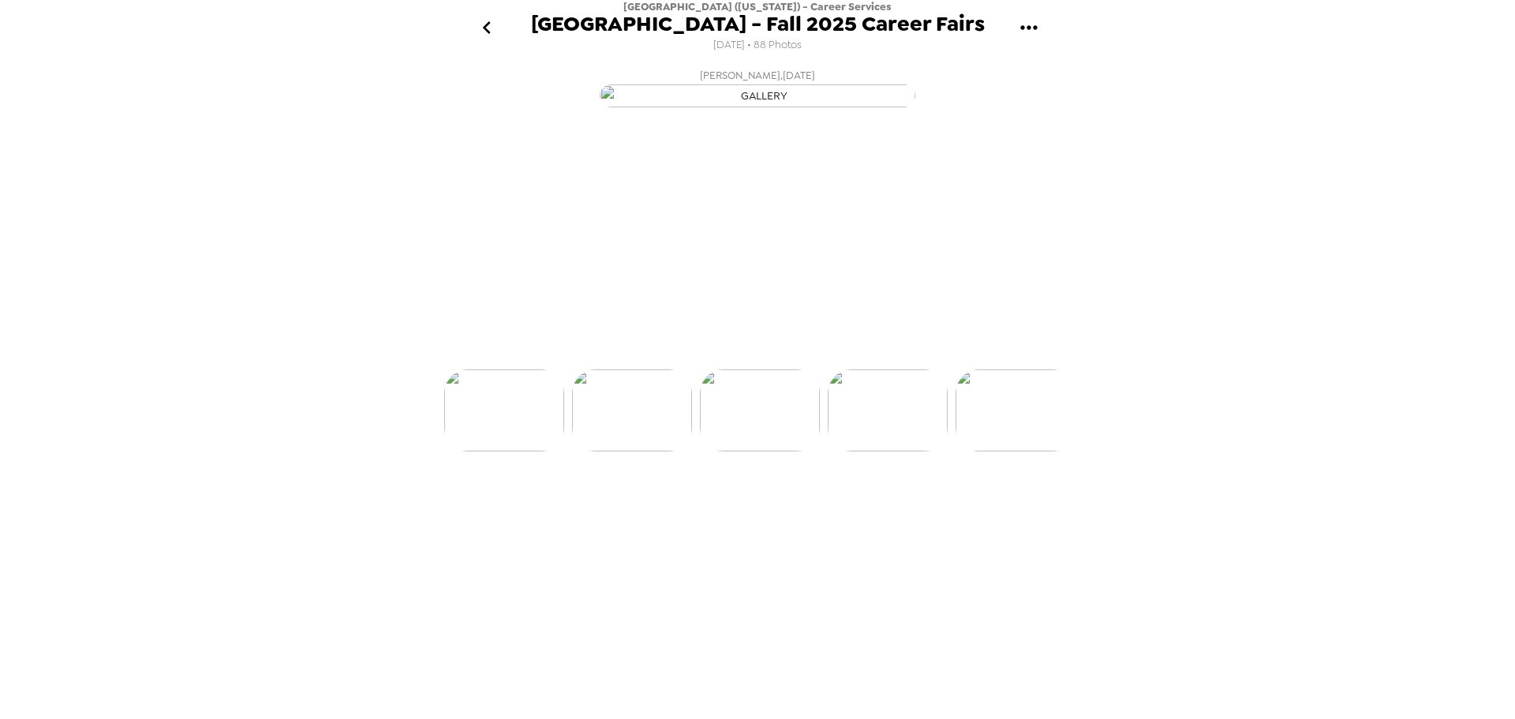
scroll to position [0, 3320]
click at [882, 510] on img at bounding box center [888, 469] width 120 height 82
click at [901, 510] on img at bounding box center [888, 469] width 120 height 82
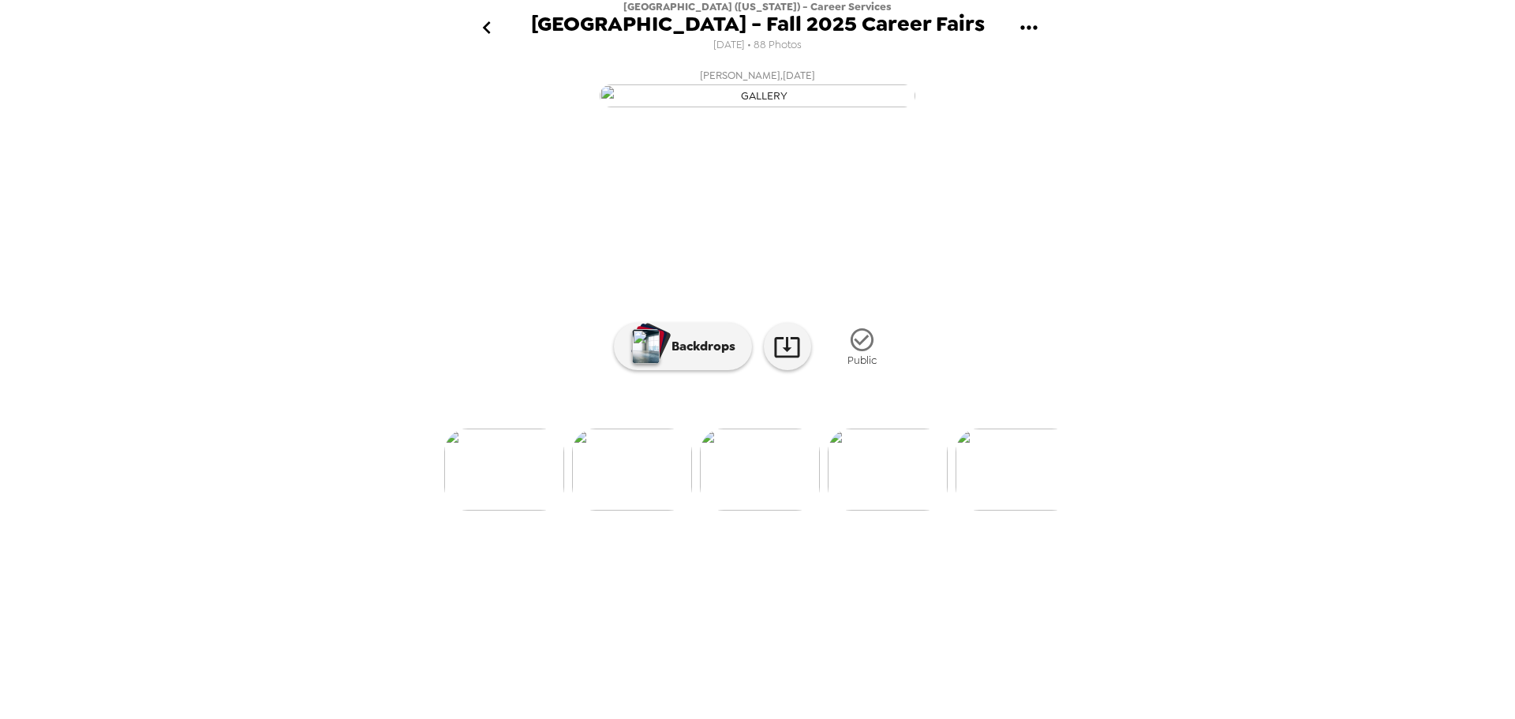
click at [872, 510] on img at bounding box center [888, 469] width 120 height 82
click at [278, 185] on div "Miami University (Ohio) - Career Services Miami University - Fall 2025 Career F…" at bounding box center [757, 359] width 1515 height 719
click at [552, 510] on img at bounding box center [548, 469] width 120 height 82
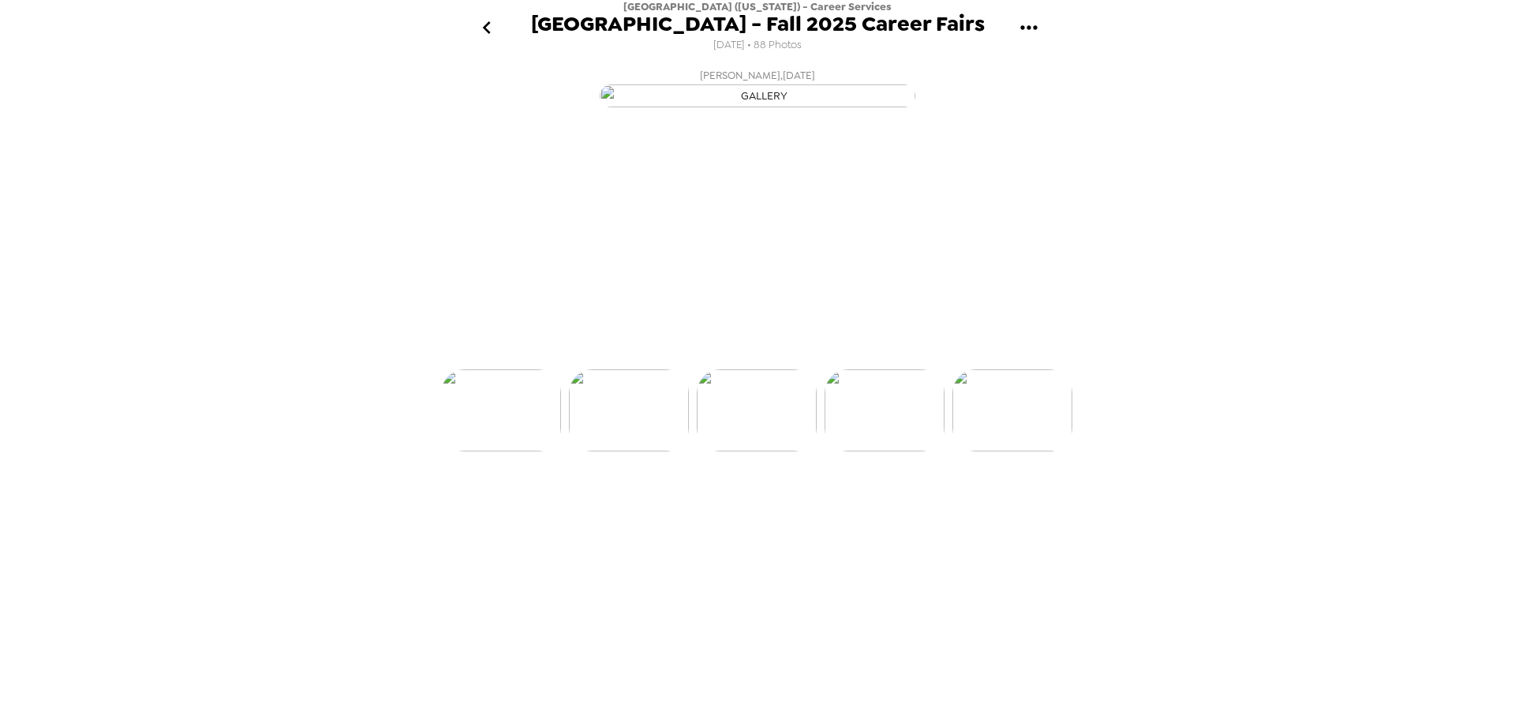
scroll to position [0, 4214]
click at [218, 261] on div "Miami University (Ohio) - Career Services Miami University - Fall 2025 Career F…" at bounding box center [757, 359] width 1515 height 719
click at [880, 510] on img at bounding box center [888, 469] width 120 height 82
click at [884, 510] on img at bounding box center [888, 469] width 120 height 82
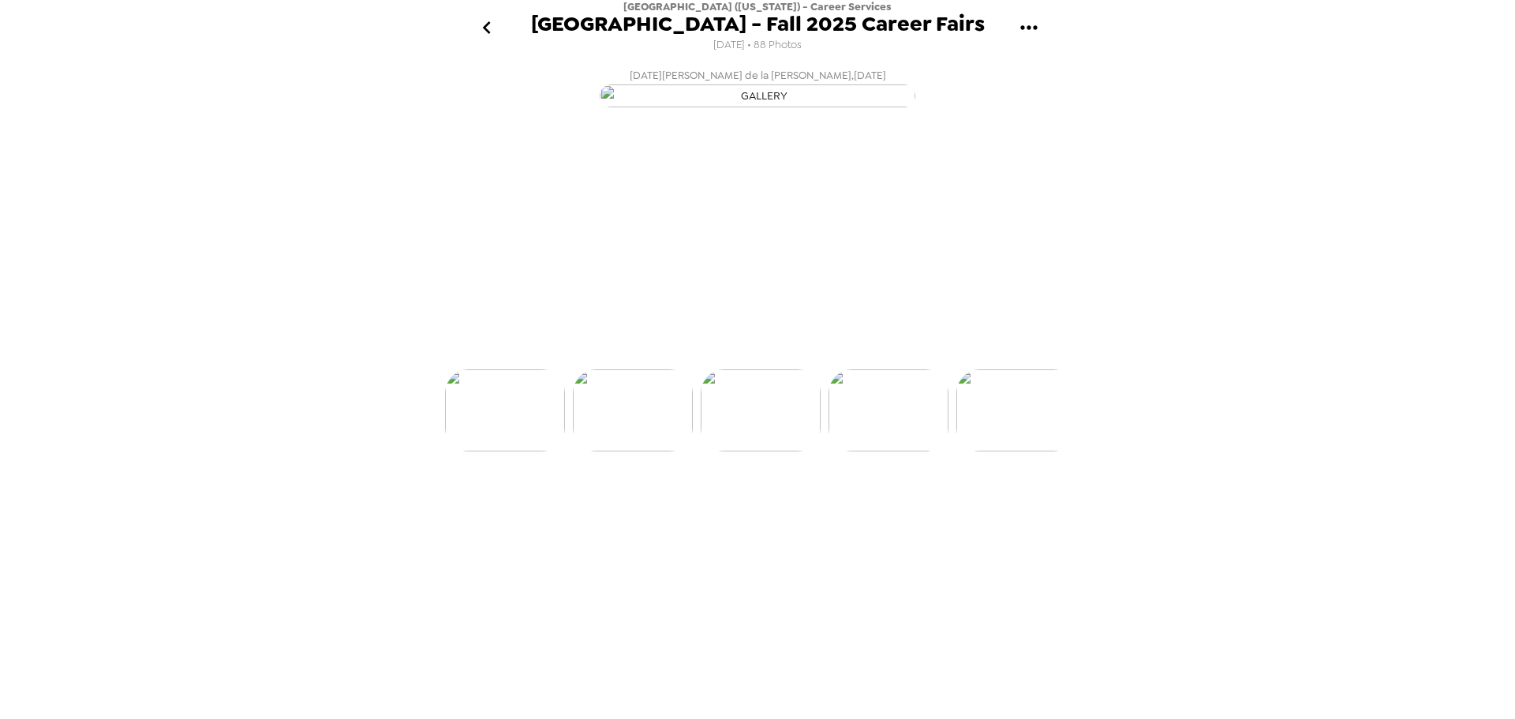
scroll to position [0, 4470]
click at [1373, 50] on div "Miami University (Ohio) - Career Services Miami University - Fall 2025 Career F…" at bounding box center [757, 359] width 1515 height 719
click at [895, 510] on img at bounding box center [888, 469] width 120 height 82
click at [302, 260] on div "Miami University (Ohio) - Career Services Miami University - Fall 2025 Career F…" at bounding box center [757, 359] width 1515 height 719
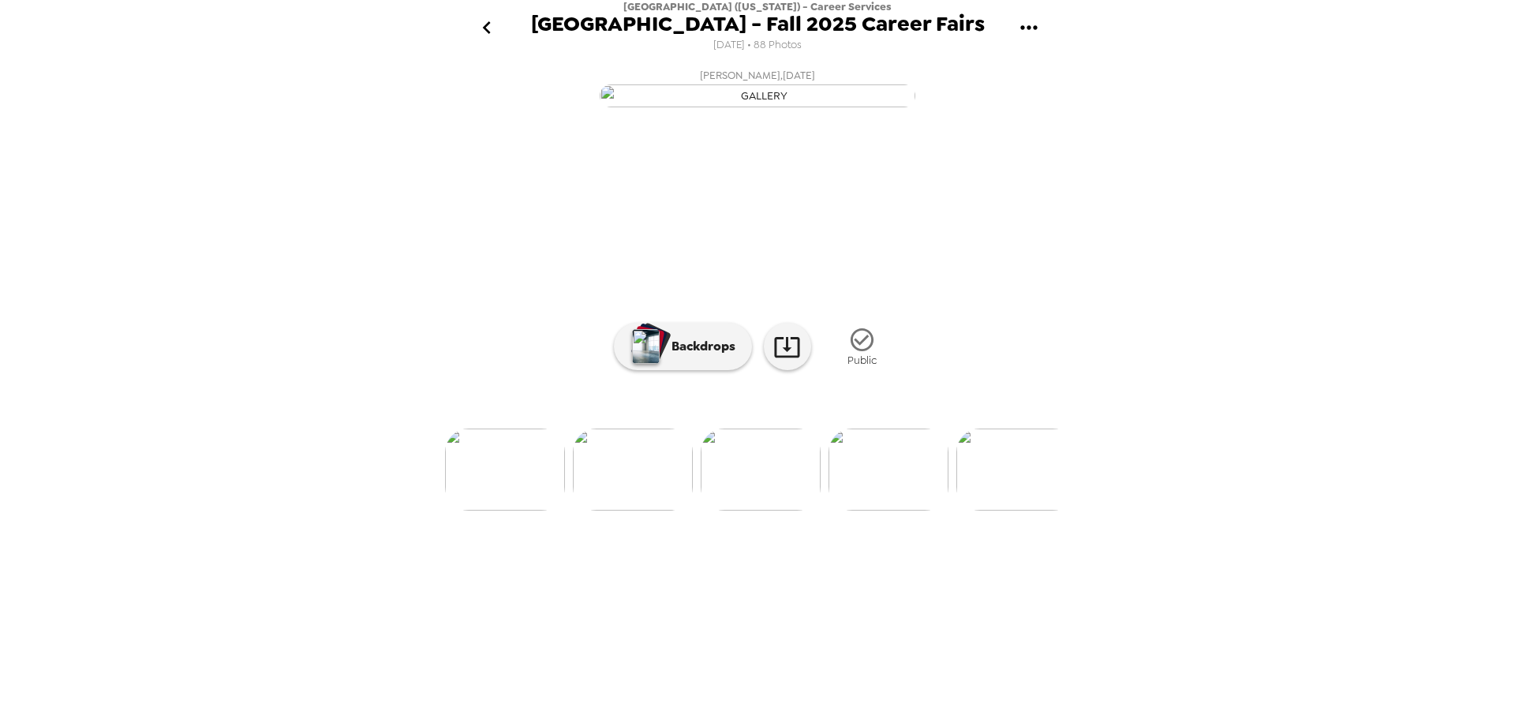
click at [856, 510] on img at bounding box center [888, 469] width 120 height 82
click at [919, 41] on div "Miami University (Ohio) - Career Services Miami University - Fall 2025 Career F…" at bounding box center [758, 27] width 454 height 55
click at [878, 510] on img at bounding box center [888, 469] width 120 height 82
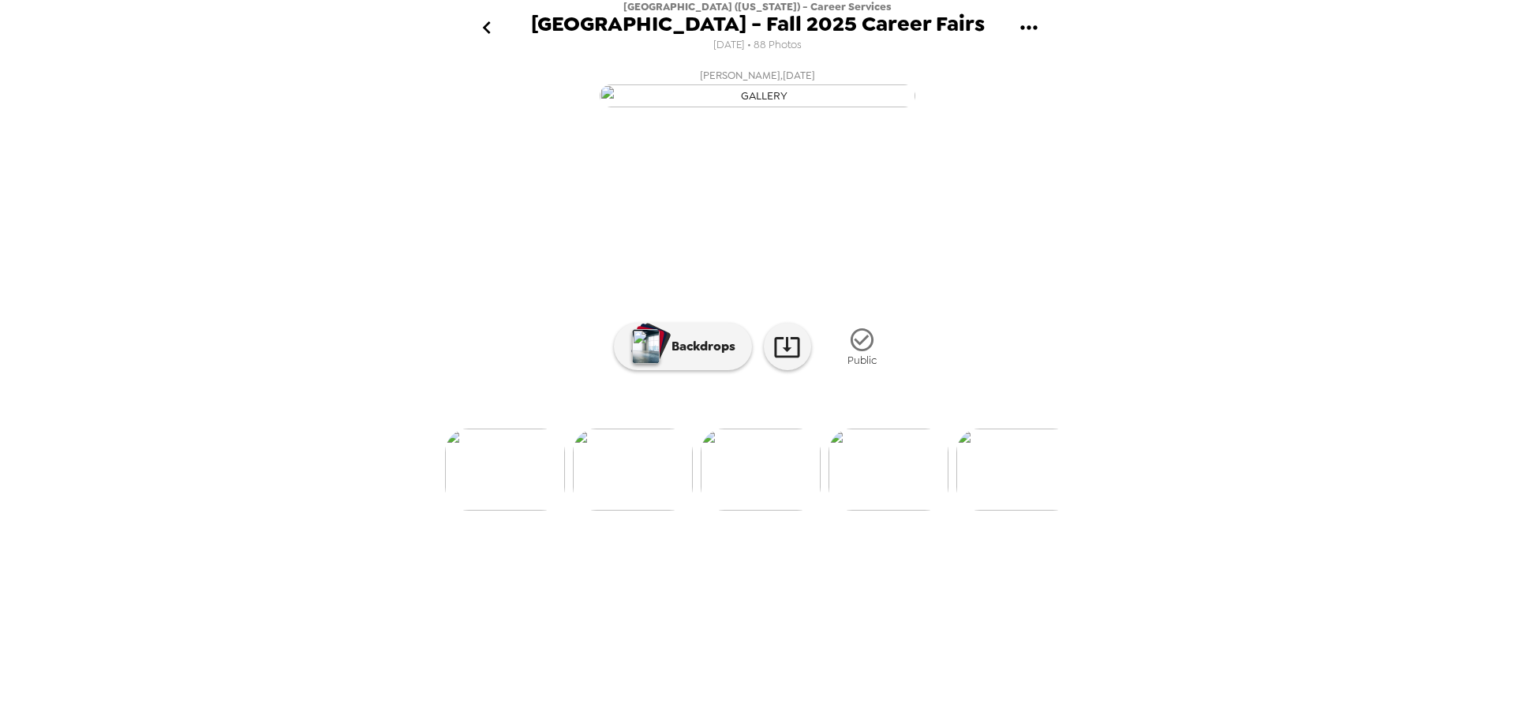
click at [241, 278] on div "Miami University (Ohio) - Career Services Miami University - Fall 2025 Career F…" at bounding box center [757, 359] width 1515 height 719
click at [884, 510] on img at bounding box center [888, 469] width 120 height 82
click at [1048, 21] on button "gallery menu" at bounding box center [1028, 27] width 51 height 51
click at [1347, 114] on div at bounding box center [757, 359] width 1515 height 719
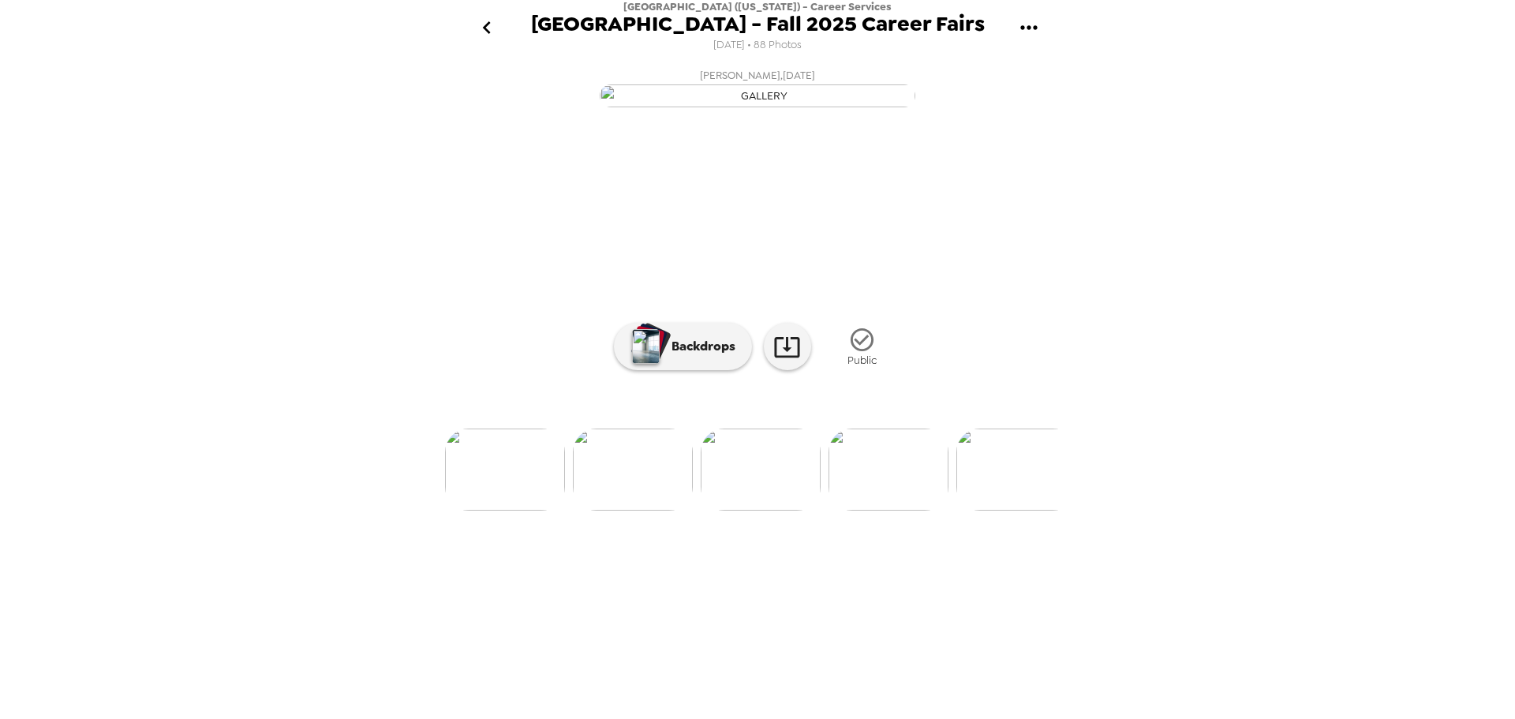
click at [905, 510] on img at bounding box center [888, 469] width 120 height 82
click at [321, 254] on div "Miami University (Ohio) - Career Services Miami University - Fall 2025 Career F…" at bounding box center [757, 359] width 1515 height 719
click at [915, 510] on img at bounding box center [888, 469] width 120 height 82
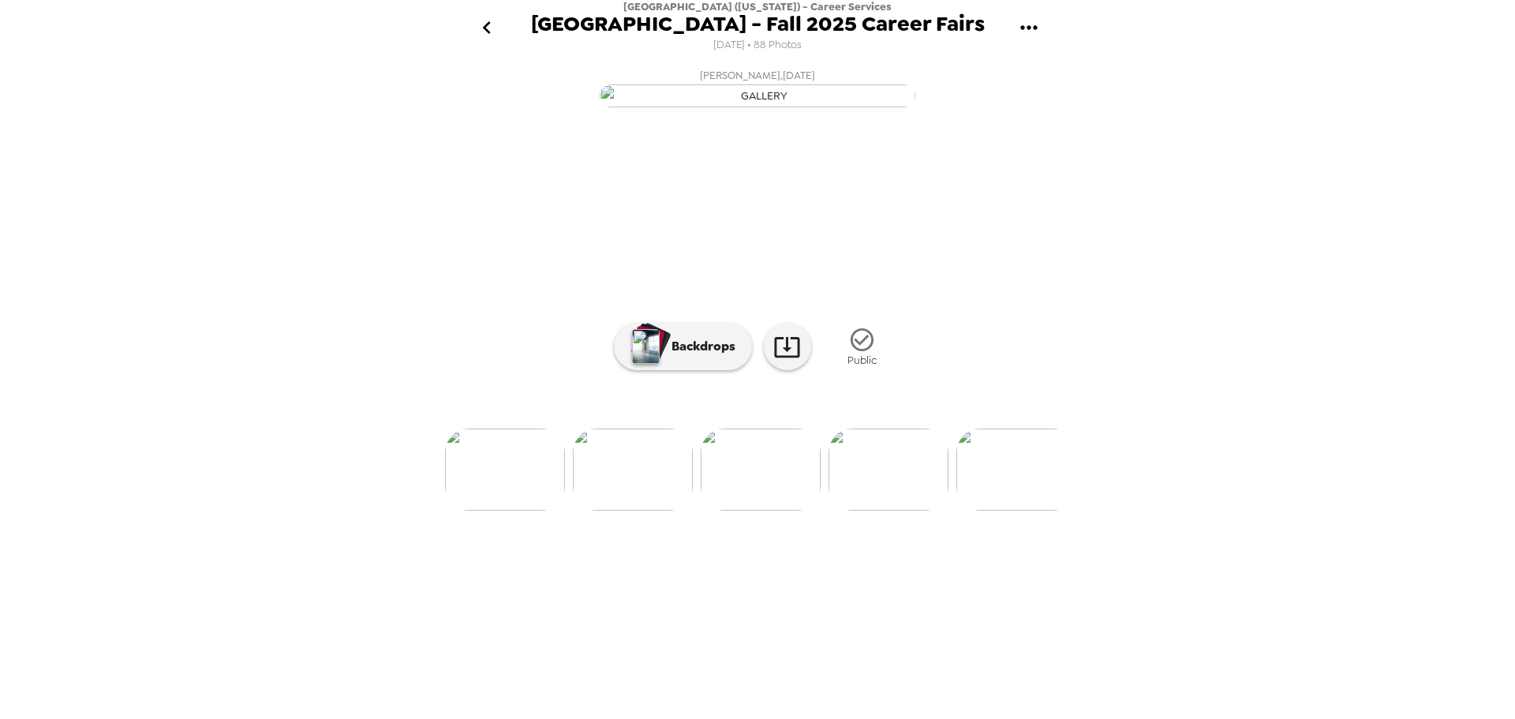
click at [636, 510] on img at bounding box center [633, 469] width 120 height 82
click at [656, 510] on img at bounding box center [633, 469] width 120 height 82
click at [783, 510] on img at bounding box center [761, 469] width 120 height 82
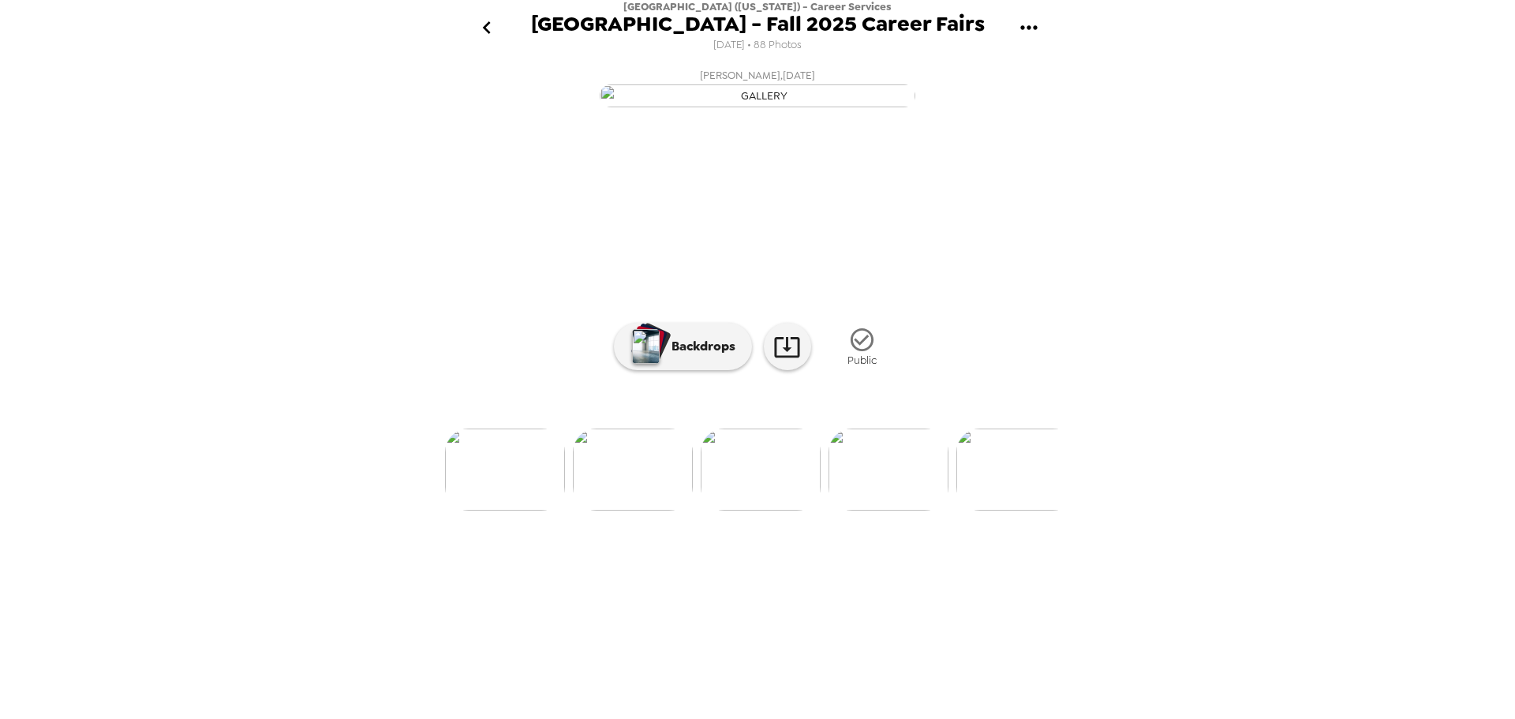
click at [894, 510] on img at bounding box center [888, 469] width 120 height 82
click at [880, 510] on img at bounding box center [888, 469] width 120 height 82
click at [888, 510] on img at bounding box center [888, 469] width 120 height 82
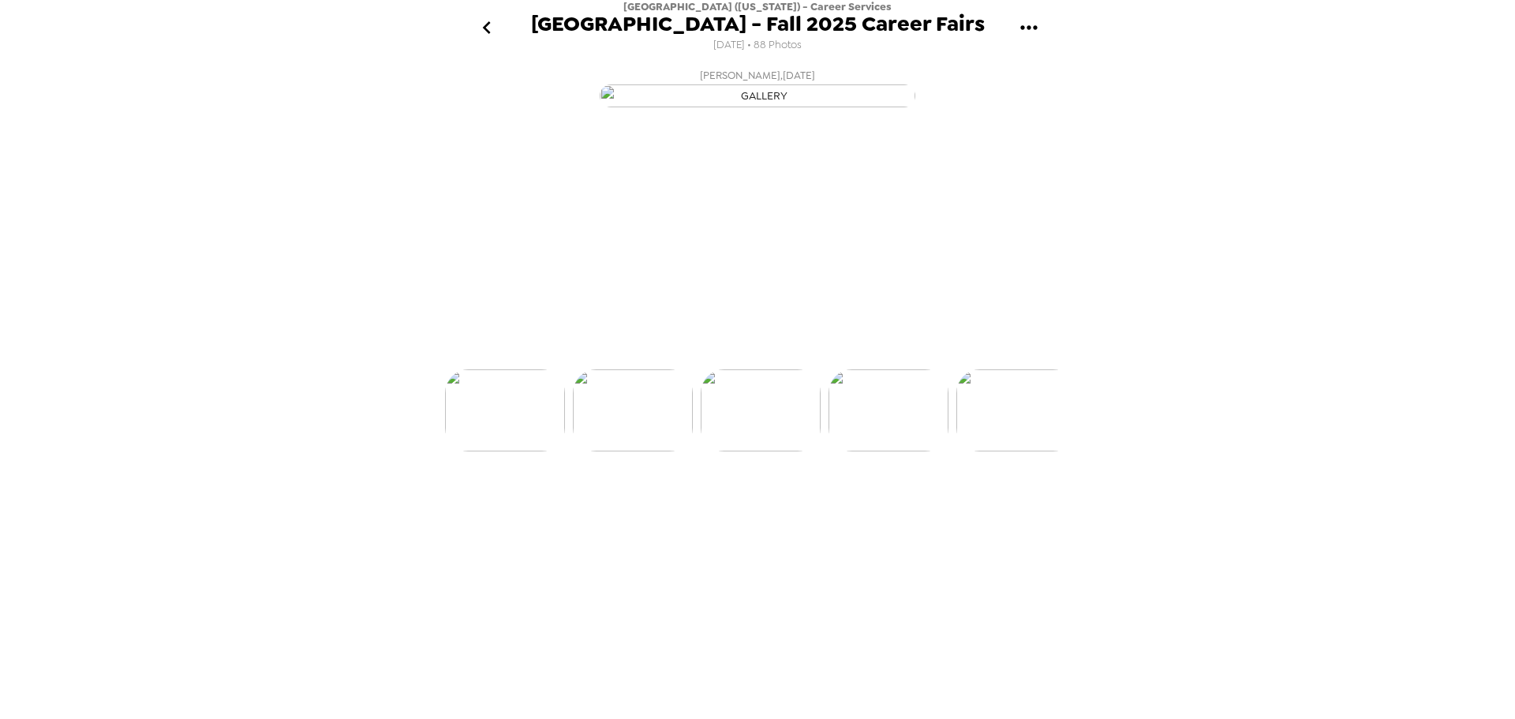
scroll to position [0, 5364]
click at [1030, 510] on img at bounding box center [1017, 469] width 120 height 82
click at [875, 510] on img at bounding box center [889, 469] width 120 height 82
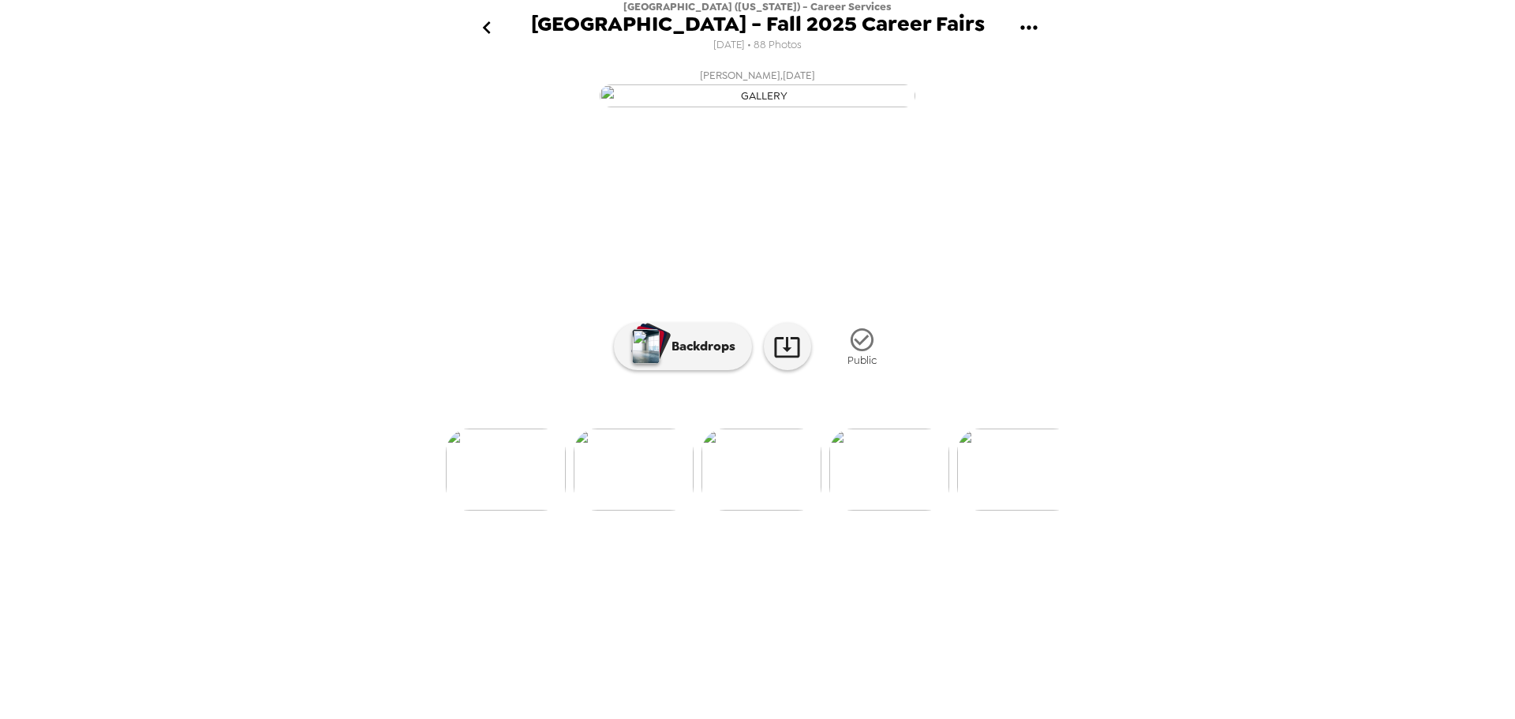
drag, startPoint x: 182, startPoint y: 245, endPoint x: 338, endPoint y: 316, distance: 170.9
click at [182, 245] on div "Miami University (Ohio) - Career Services Miami University - Fall 2025 Career F…" at bounding box center [757, 359] width 1515 height 719
click at [903, 510] on img at bounding box center [889, 469] width 120 height 82
click at [1377, 112] on div "Miami University (Ohio) - Career Services Miami University - Fall 2025 Career F…" at bounding box center [757, 359] width 1515 height 719
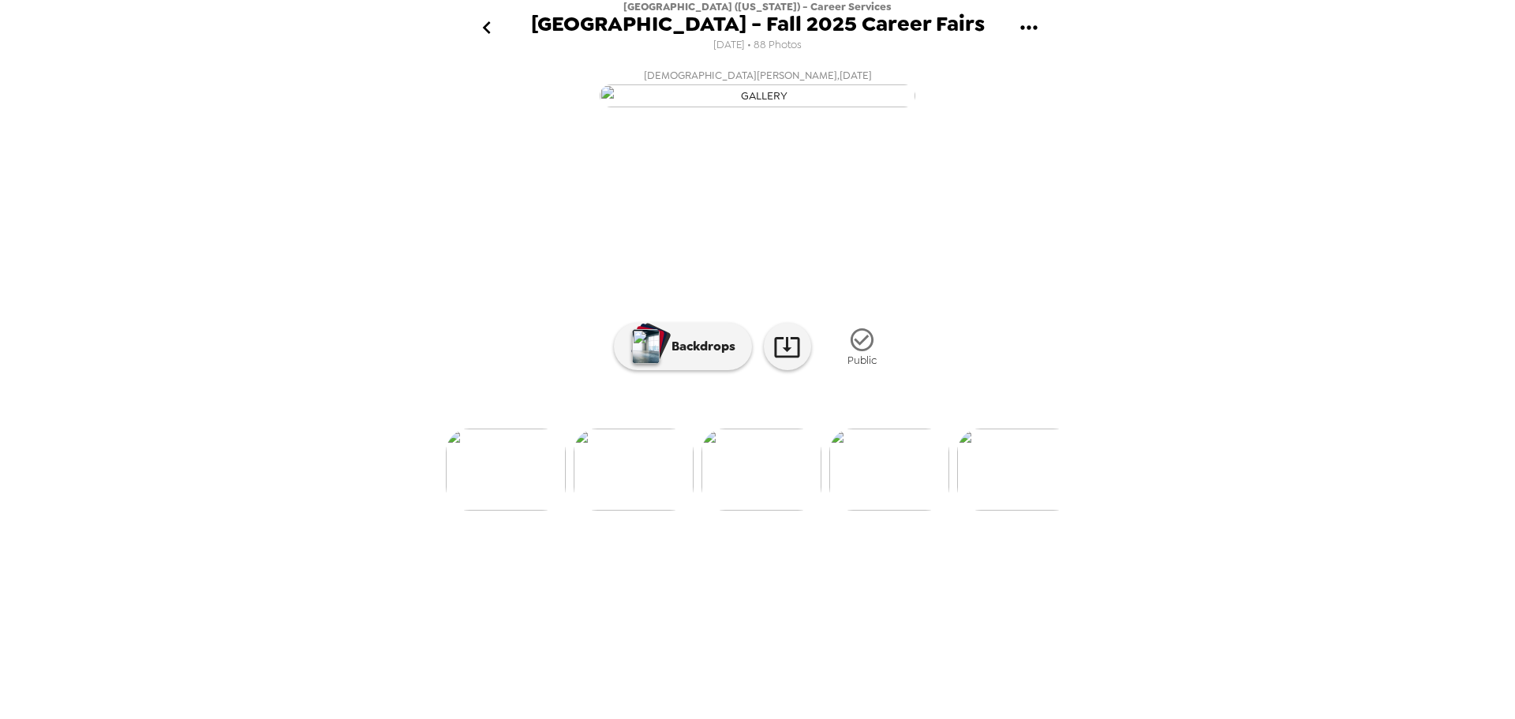
click at [873, 510] on img at bounding box center [889, 469] width 120 height 82
click at [874, 510] on img at bounding box center [889, 469] width 120 height 82
click at [174, 331] on div "Miami University (Ohio) - Career Services Miami University - Fall 2025 Career F…" at bounding box center [757, 359] width 1515 height 719
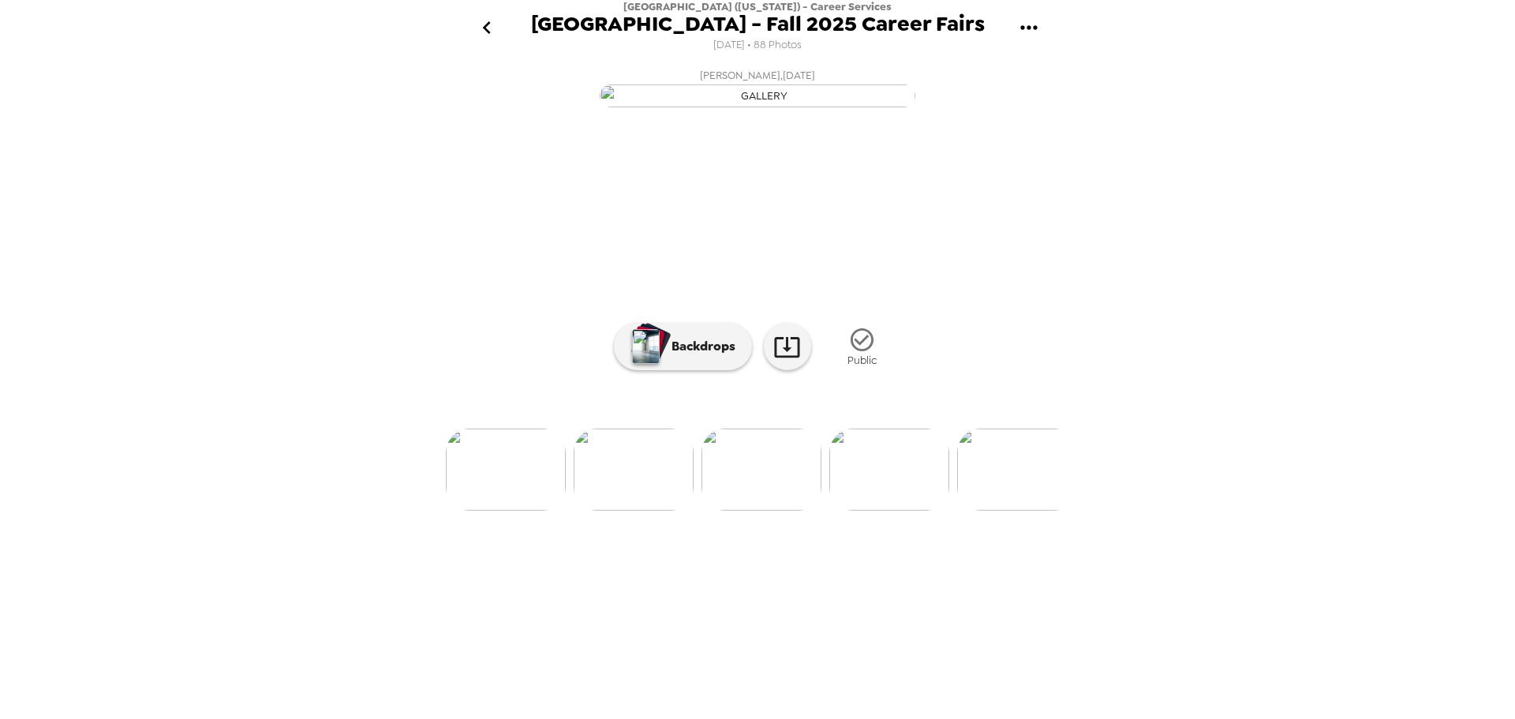
click at [898, 510] on img at bounding box center [889, 469] width 120 height 82
click at [889, 510] on img at bounding box center [889, 469] width 120 height 82
click at [881, 510] on img at bounding box center [889, 469] width 120 height 82
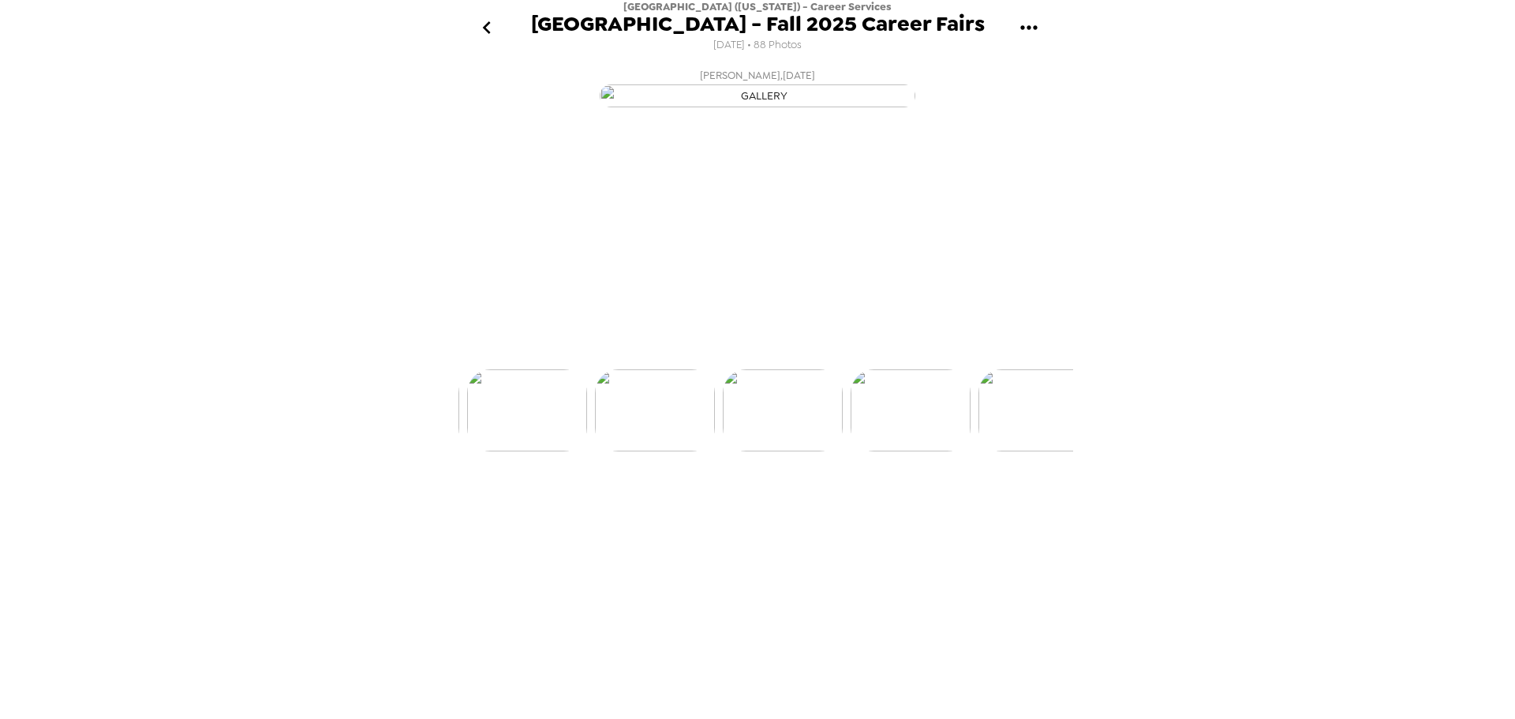
scroll to position [0, 6513]
click at [733, 510] on img at bounding box center [762, 469] width 120 height 82
click at [1009, 510] on img at bounding box center [1018, 469] width 120 height 82
click at [878, 510] on img at bounding box center [890, 469] width 120 height 82
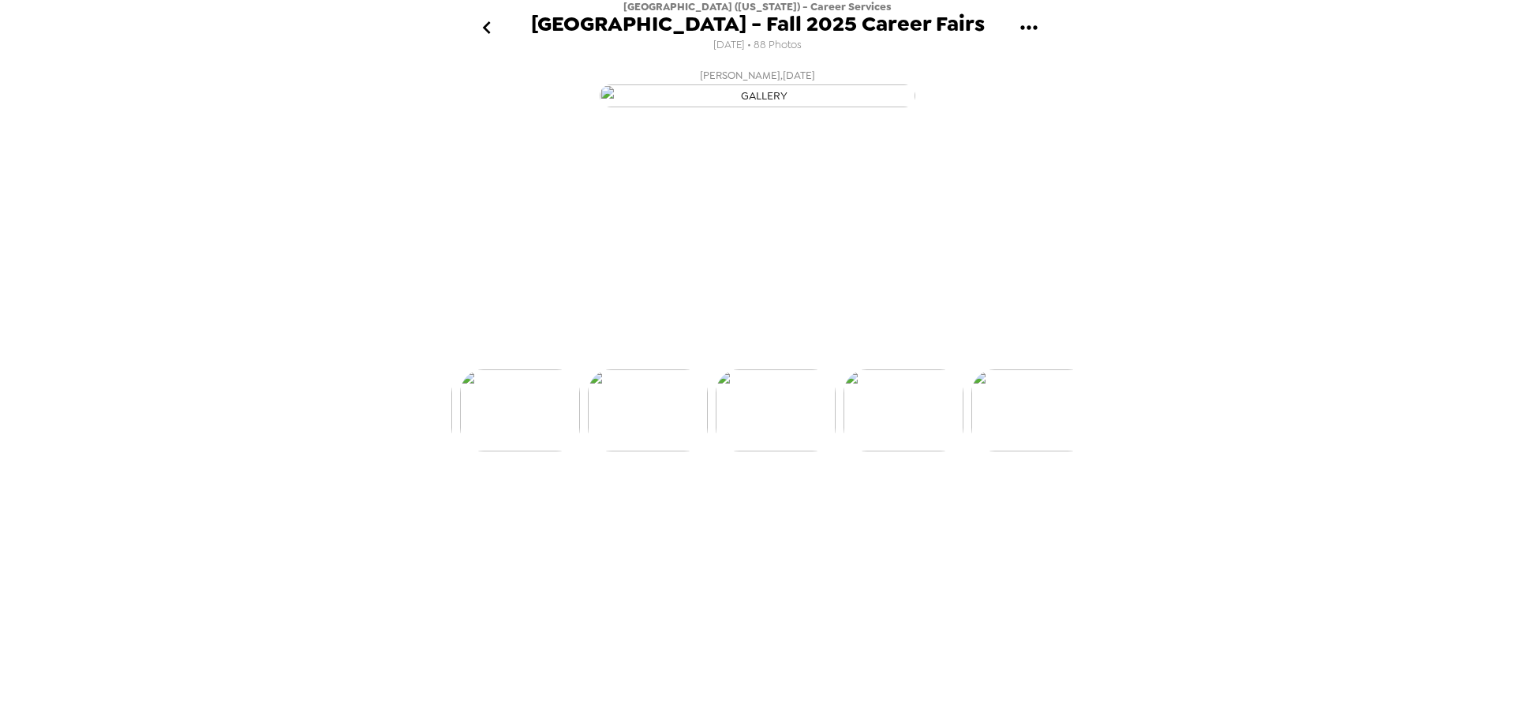
scroll to position [0, 6897]
click at [163, 444] on div "Miami University (Ohio) - Career Services Miami University - Fall 2025 Career F…" at bounding box center [757, 359] width 1515 height 719
click at [1003, 510] on img at bounding box center [1018, 469] width 120 height 82
click at [219, 384] on div "Miami University (Ohio) - Career Services Miami University - Fall 2025 Career F…" at bounding box center [757, 359] width 1515 height 719
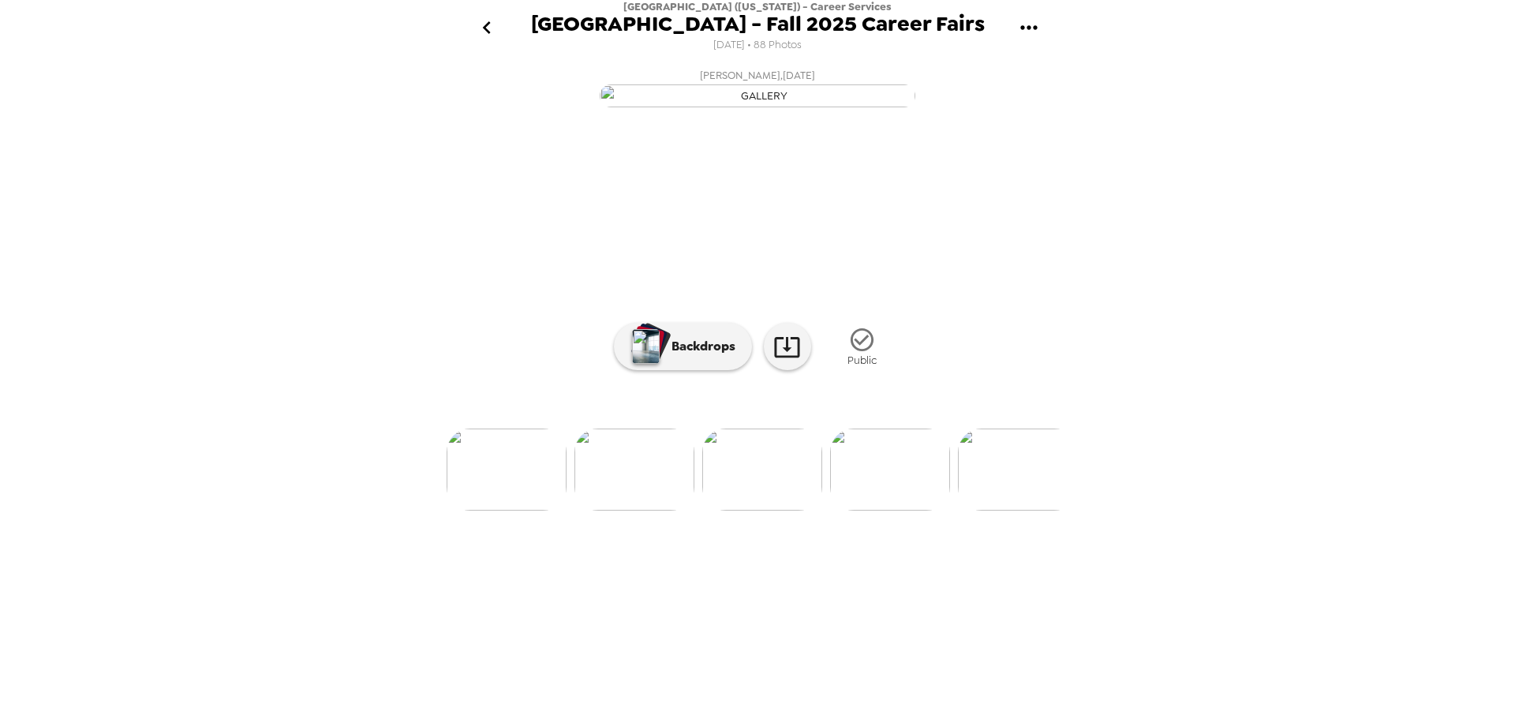
click at [899, 510] on img at bounding box center [890, 469] width 120 height 82
click at [889, 510] on img at bounding box center [890, 469] width 120 height 82
click at [871, 510] on img at bounding box center [890, 469] width 120 height 82
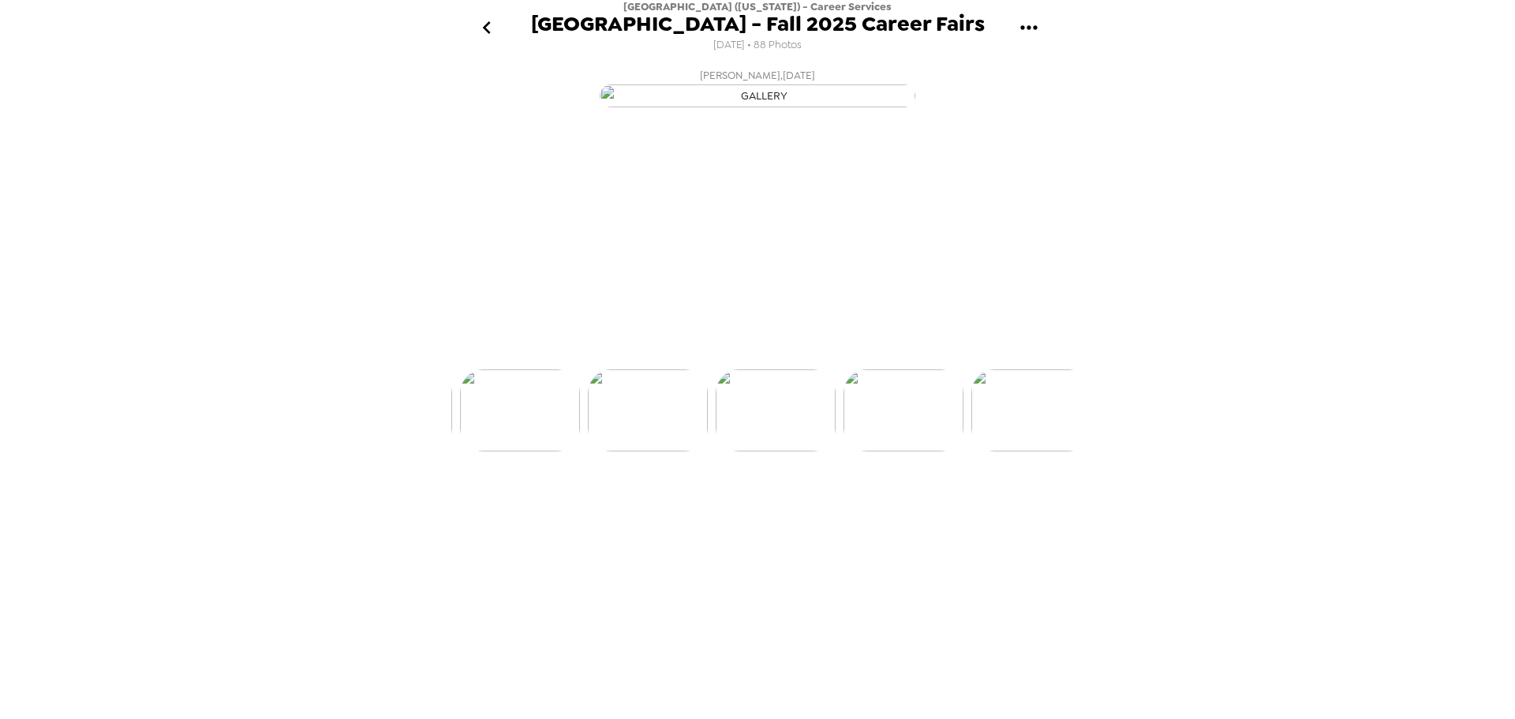
scroll to position [0, 7536]
click at [884, 510] on img at bounding box center [890, 469] width 120 height 82
click at [643, 510] on img at bounding box center [635, 469] width 120 height 82
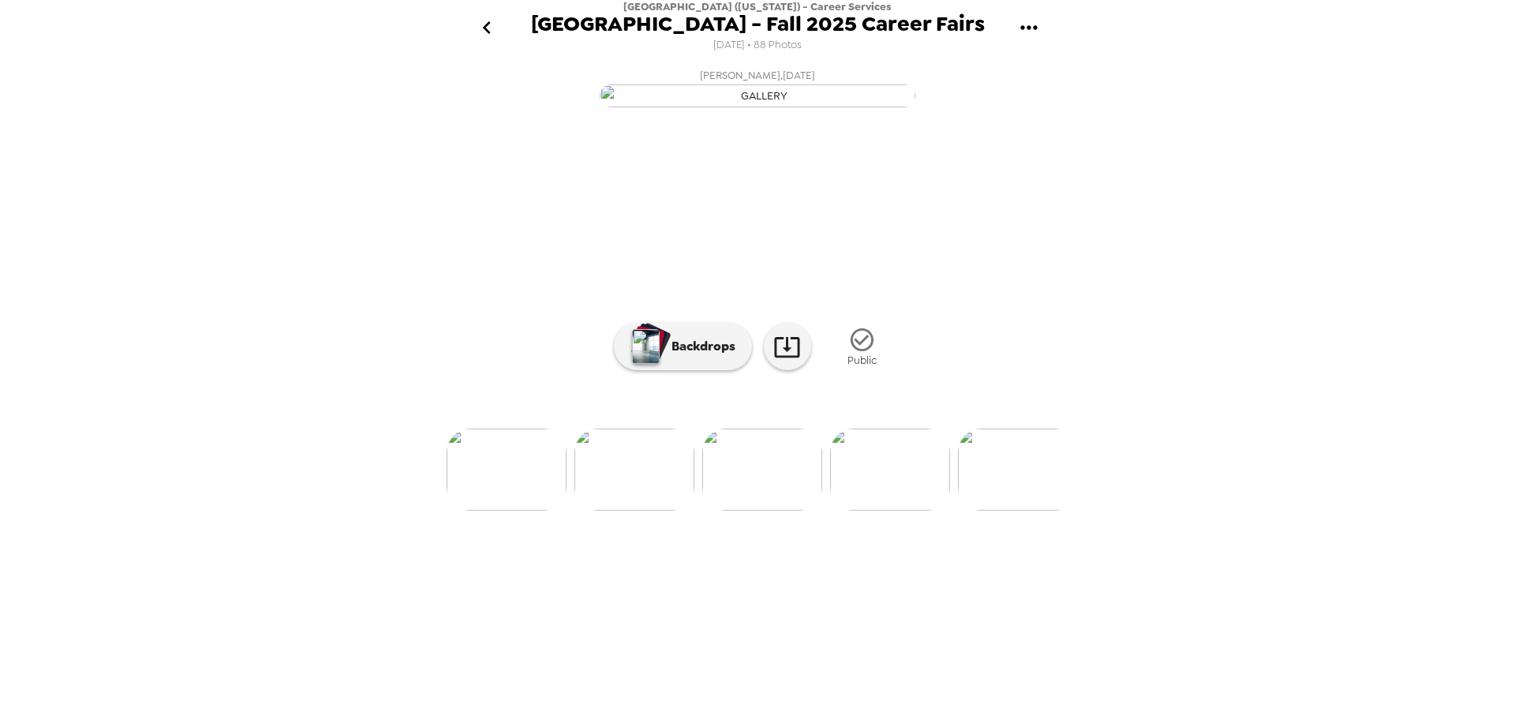
click at [878, 510] on img at bounding box center [890, 469] width 120 height 82
click at [879, 510] on img at bounding box center [891, 469] width 120 height 82
drag, startPoint x: 209, startPoint y: 423, endPoint x: 394, endPoint y: 490, distance: 196.4
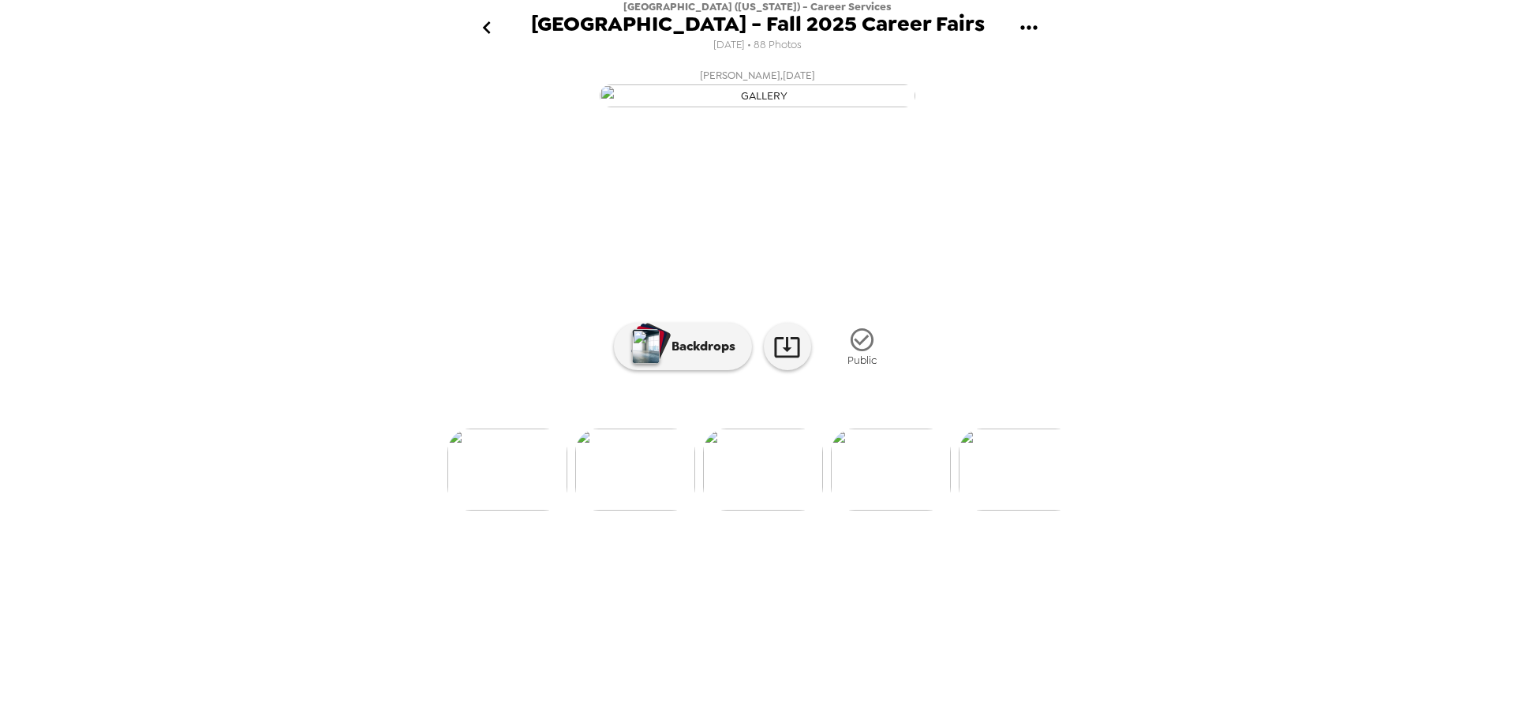
click at [209, 423] on div "Miami University (Ohio) - Career Services Miami University - Fall 2025 Career F…" at bounding box center [757, 359] width 1515 height 719
click at [845, 510] on img at bounding box center [891, 469] width 120 height 82
click at [999, 510] on img at bounding box center [1019, 469] width 120 height 82
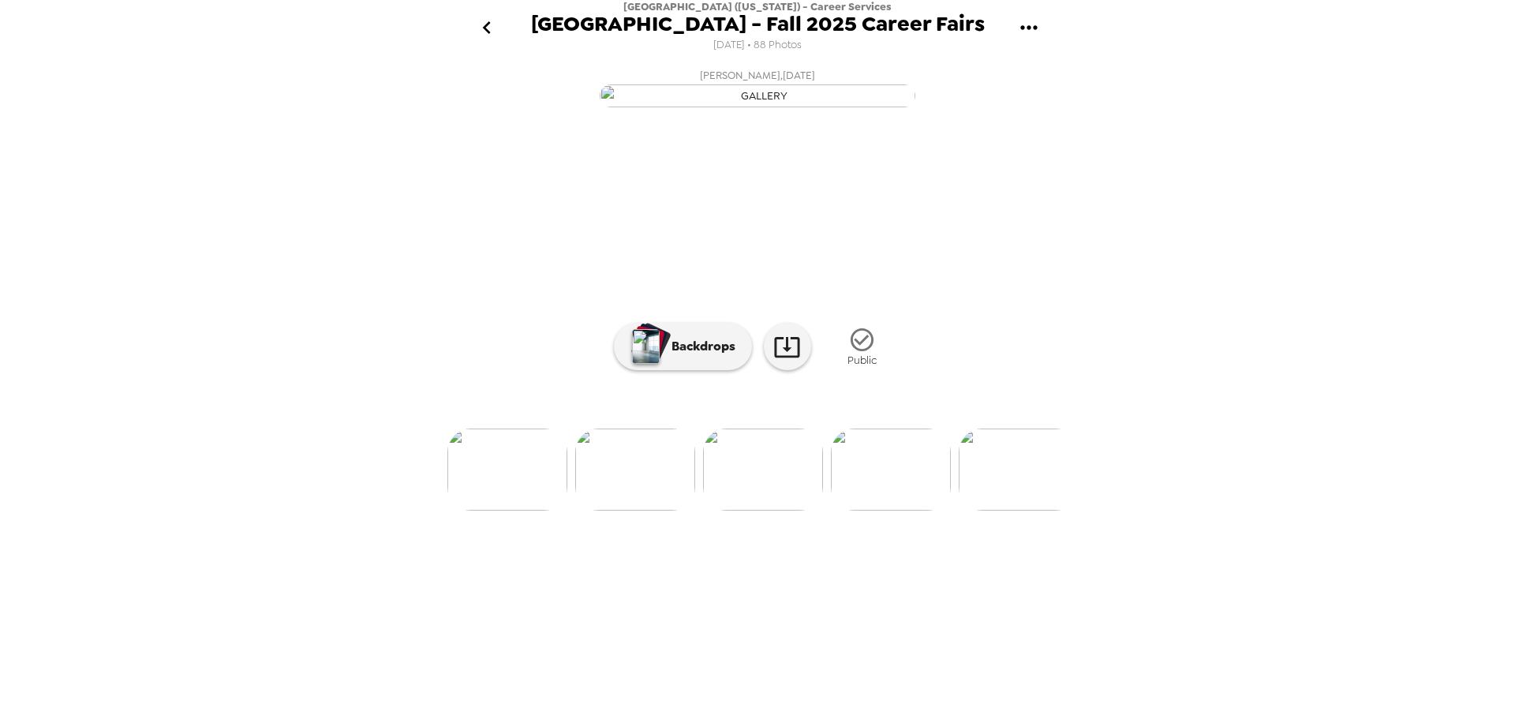
click at [504, 510] on img at bounding box center [507, 469] width 120 height 82
click at [891, 510] on img at bounding box center [891, 469] width 120 height 82
click at [1018, 510] on img at bounding box center [1019, 469] width 120 height 82
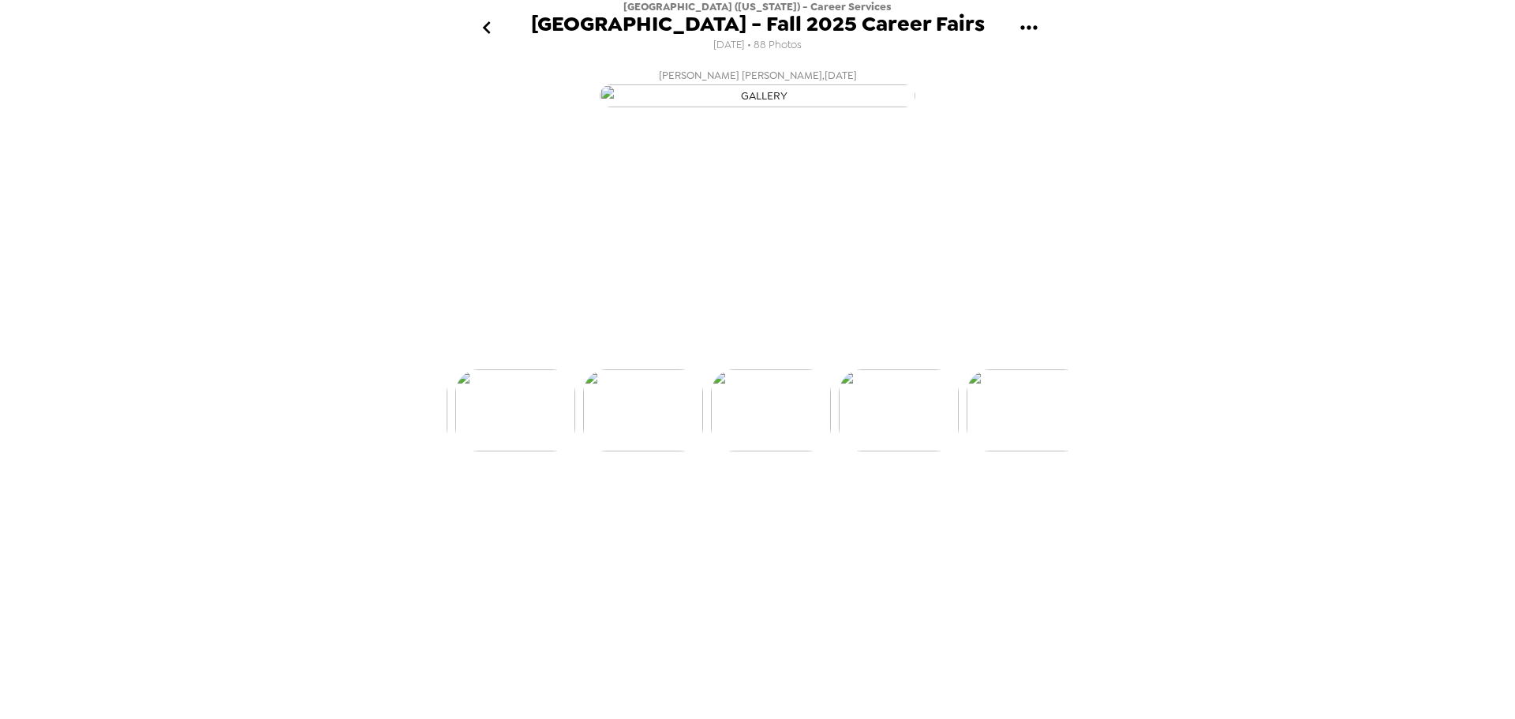
scroll to position [0, 8302]
click at [878, 510] on img at bounding box center [891, 469] width 120 height 82
click at [869, 510] on div at bounding box center [757, 443] width 631 height 134
click at [895, 510] on img at bounding box center [891, 469] width 120 height 82
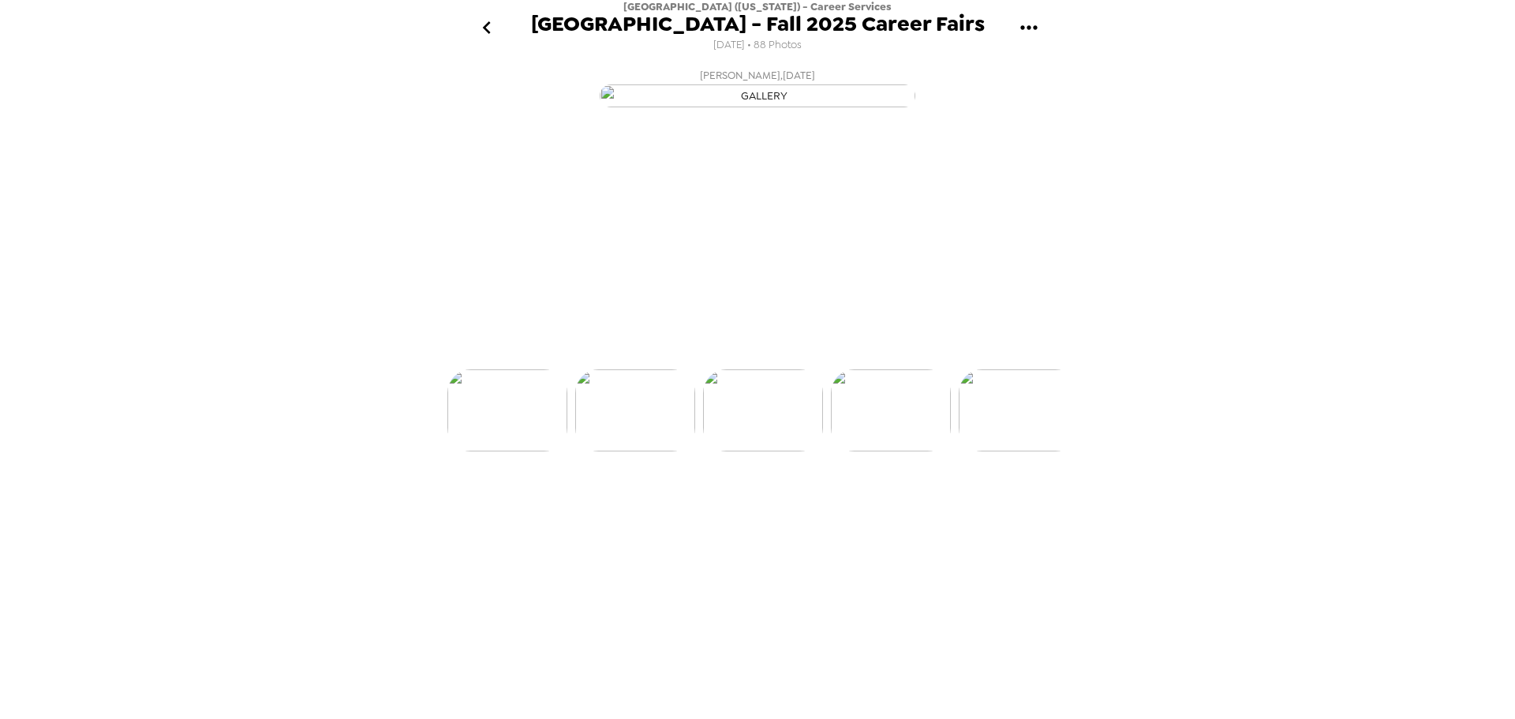
scroll to position [0, 8557]
click at [908, 510] on img at bounding box center [891, 469] width 120 height 82
drag, startPoint x: 119, startPoint y: 361, endPoint x: 352, endPoint y: 441, distance: 246.0
click at [119, 361] on div "Miami University (Ohio) - Career Services Miami University - Fall 2025 Career F…" at bounding box center [757, 359] width 1515 height 719
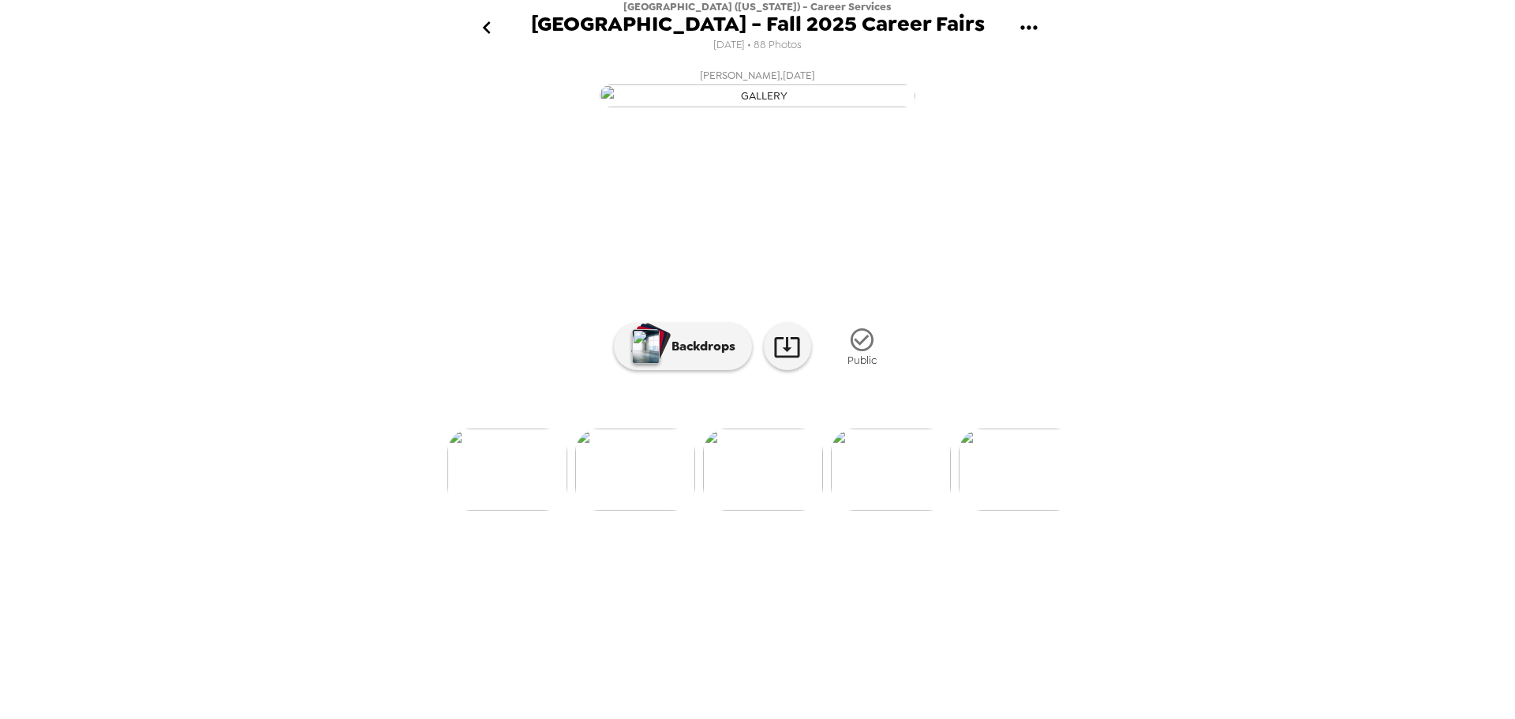
click at [935, 510] on img at bounding box center [891, 469] width 120 height 82
click at [882, 510] on img at bounding box center [891, 469] width 120 height 82
click at [900, 510] on img at bounding box center [892, 469] width 120 height 82
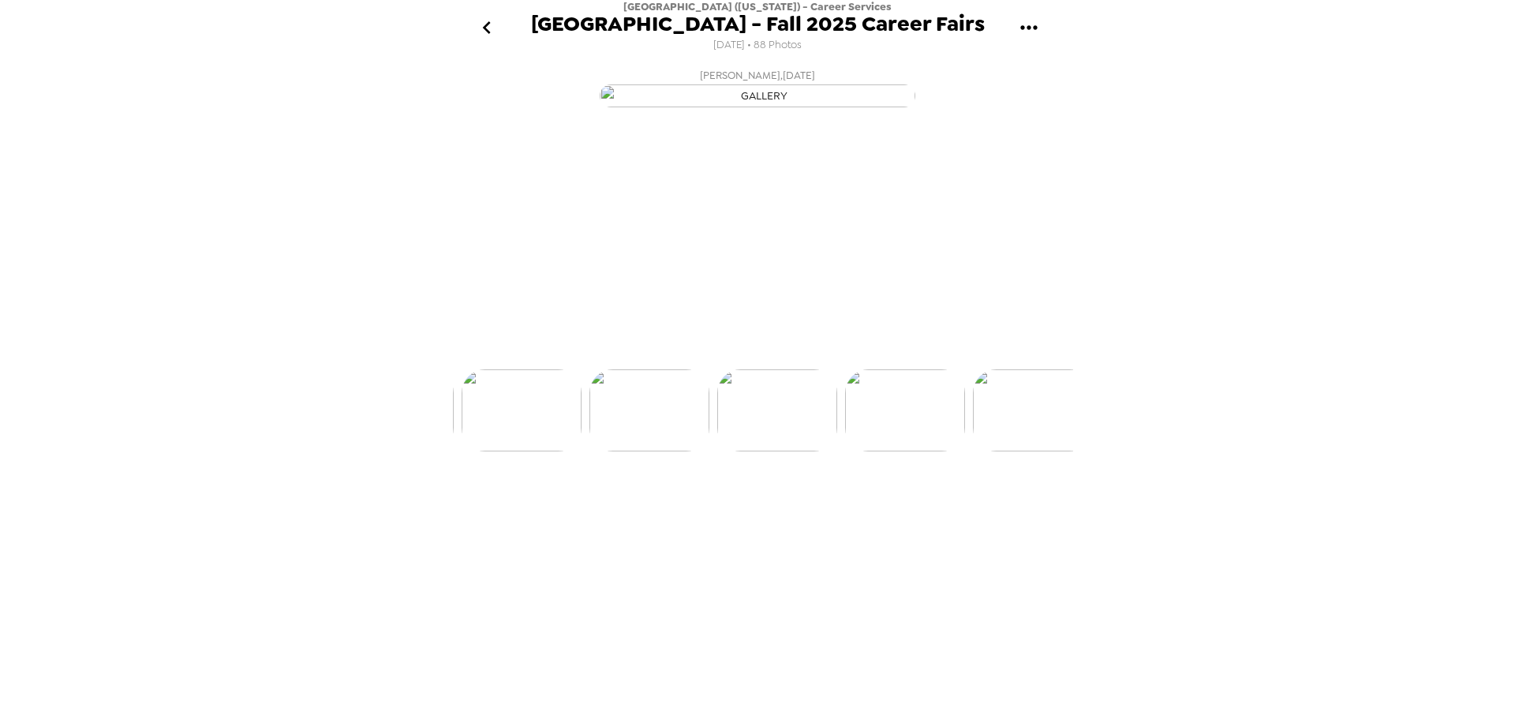
scroll to position [0, 9068]
click at [1276, 603] on div "Miami University (Ohio) - Career Services Miami University - Fall 2025 Career F…" at bounding box center [757, 359] width 1515 height 719
click at [868, 510] on img at bounding box center [892, 469] width 120 height 82
click at [916, 510] on img at bounding box center [892, 469] width 120 height 82
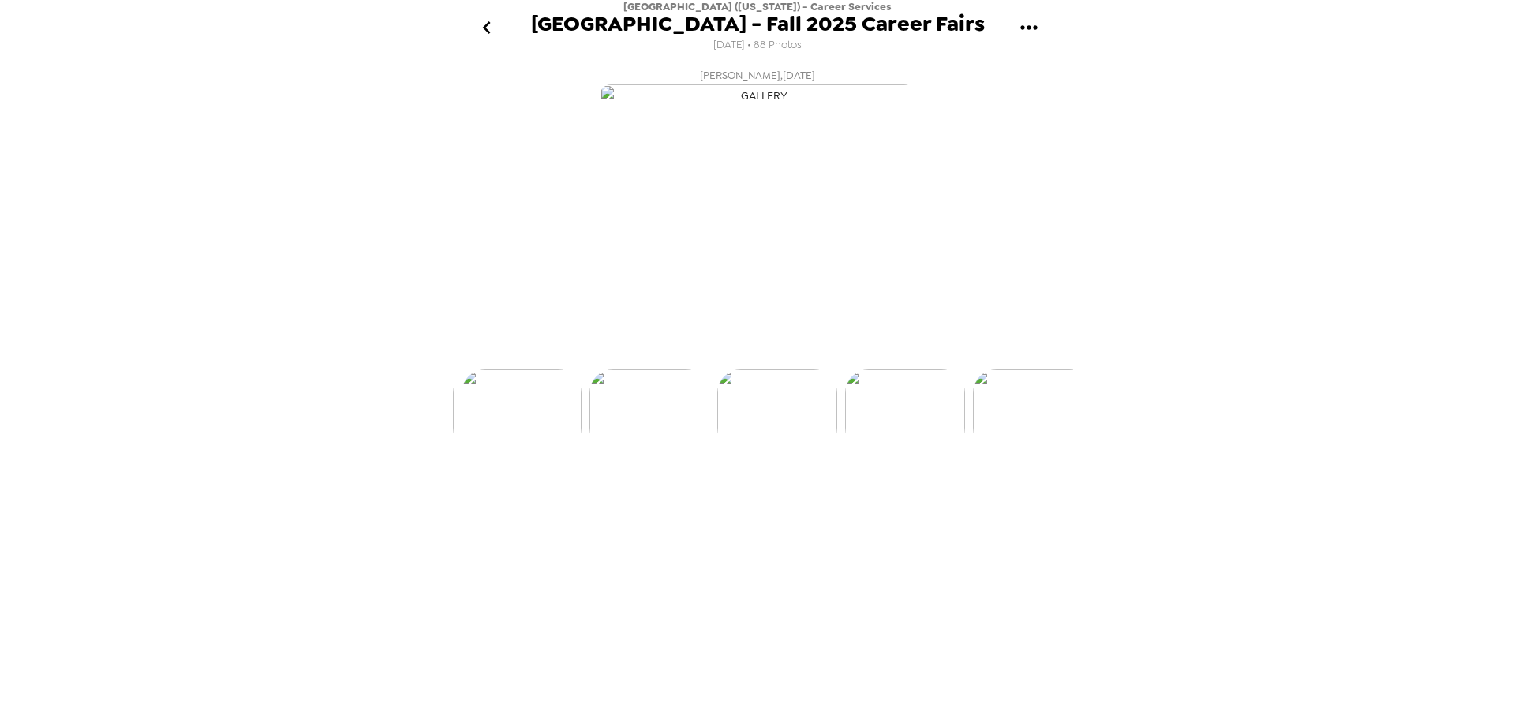
scroll to position [0, 9323]
click at [886, 510] on img at bounding box center [892, 469] width 120 height 82
drag, startPoint x: 246, startPoint y: 302, endPoint x: 205, endPoint y: 272, distance: 50.8
click at [245, 302] on div "Miami University (Ohio) - Career Services Miami University - Fall 2025 Career F…" at bounding box center [757, 359] width 1515 height 719
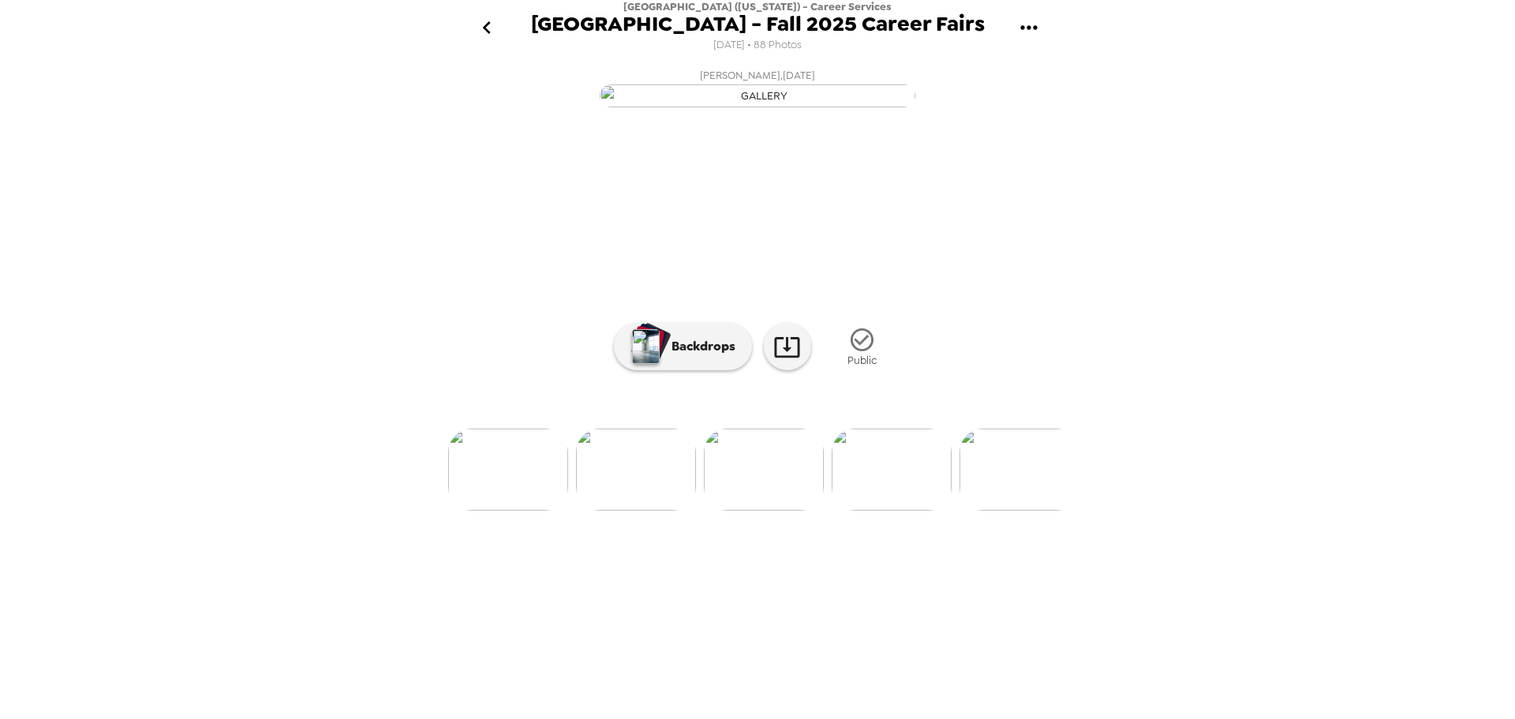
click at [891, 510] on img at bounding box center [892, 469] width 120 height 82
drag, startPoint x: 246, startPoint y: 245, endPoint x: 332, endPoint y: 99, distance: 169.4
click at [245, 245] on div "Miami University (Ohio) - Career Services Miami University - Fall 2025 Career F…" at bounding box center [757, 359] width 1515 height 719
click at [902, 510] on img at bounding box center [892, 469] width 120 height 82
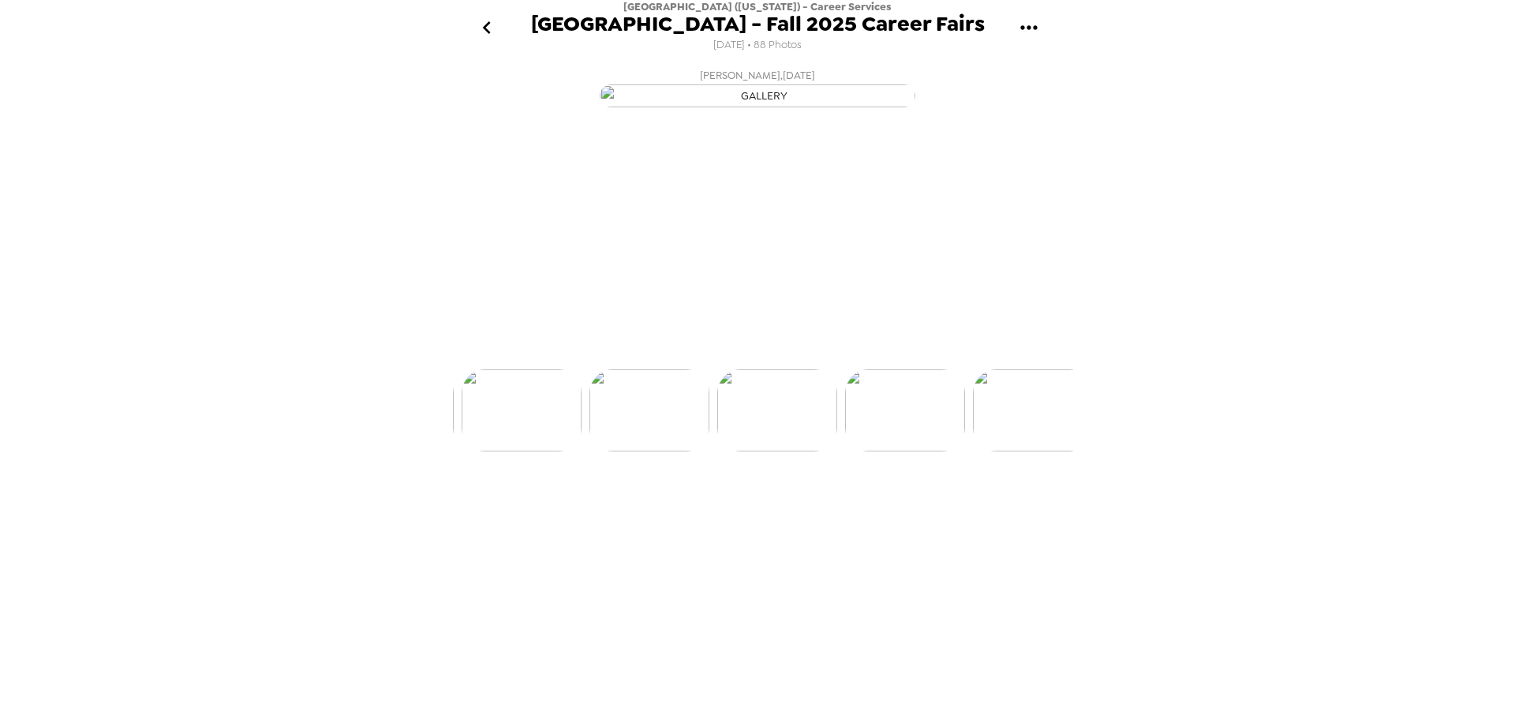
scroll to position [0, 9707]
click at [878, 510] on img at bounding box center [892, 469] width 120 height 82
click at [884, 510] on img at bounding box center [892, 469] width 120 height 82
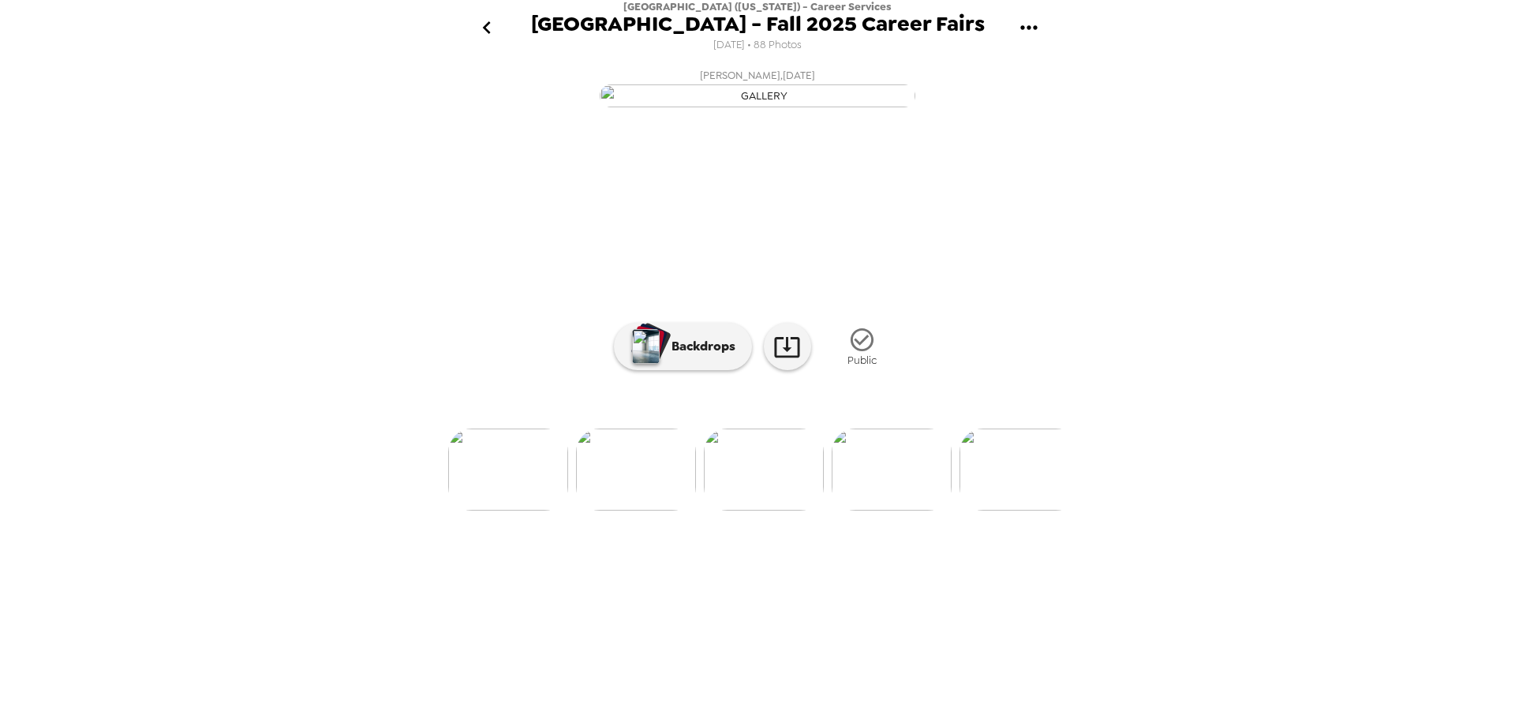
click at [884, 510] on img at bounding box center [892, 469] width 120 height 82
click at [256, 373] on div "Miami University (Ohio) - Career Services Miami University - Fall 2025 Career F…" at bounding box center [757, 359] width 1515 height 719
click at [903, 510] on img at bounding box center [892, 469] width 120 height 82
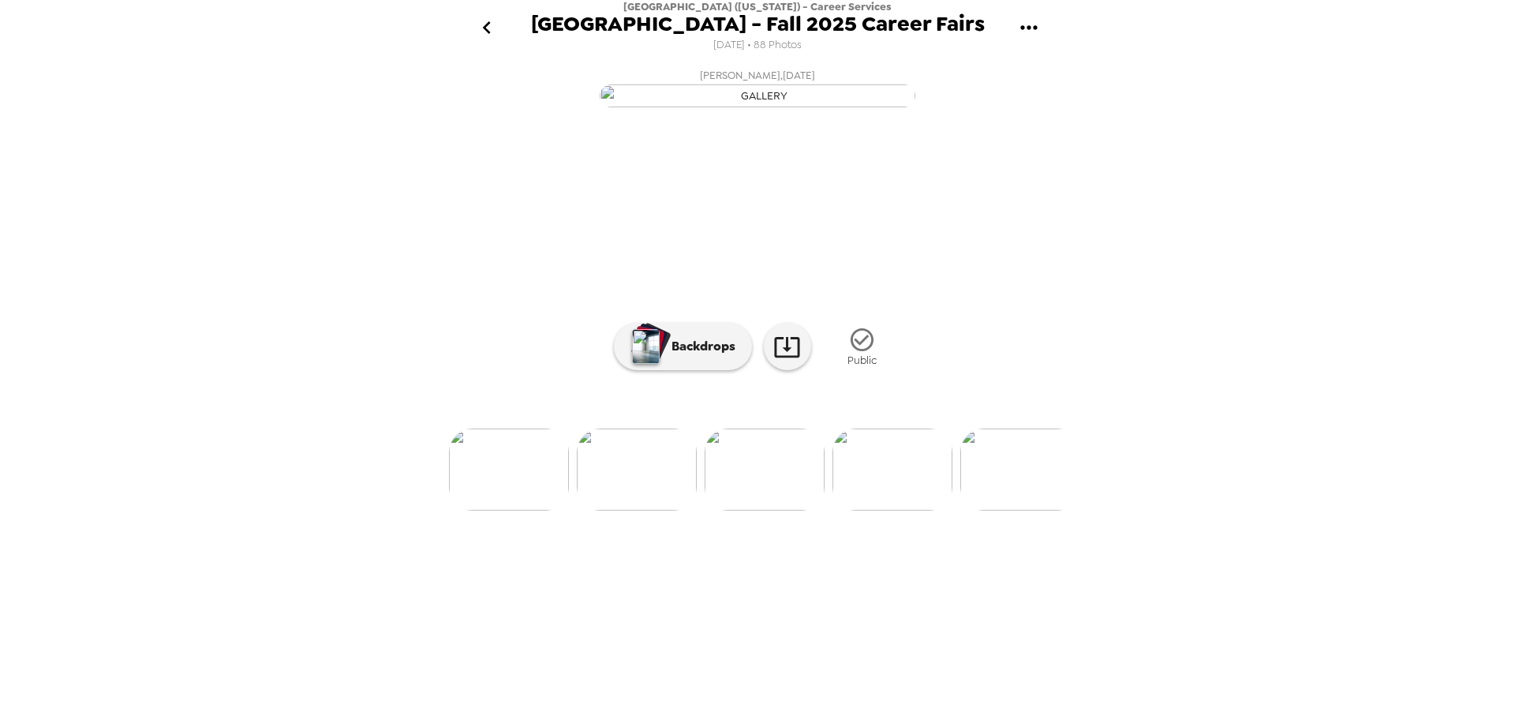
click at [1025, 510] on img at bounding box center [1020, 469] width 120 height 82
click at [1183, 592] on div "Miami University (Ohio) - Career Services Miami University - Fall 2025 Career F…" at bounding box center [757, 359] width 1515 height 719
click at [917, 510] on img at bounding box center [892, 469] width 120 height 82
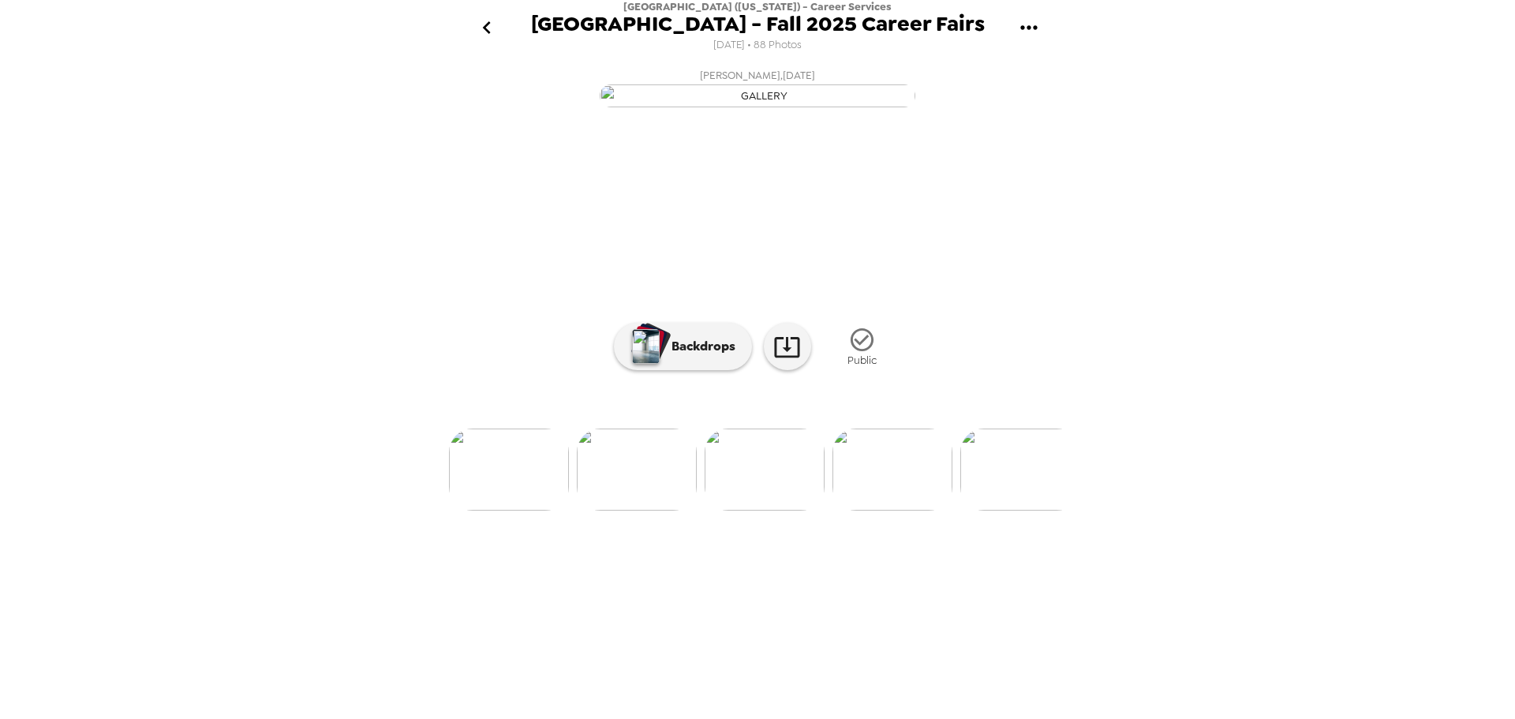
drag, startPoint x: 246, startPoint y: 370, endPoint x: 229, endPoint y: 360, distance: 20.2
click at [246, 370] on div "Miami University (Ohio) - Career Services Miami University - Fall 2025 Career F…" at bounding box center [757, 359] width 1515 height 719
drag, startPoint x: 114, startPoint y: 447, endPoint x: 132, endPoint y: 447, distance: 17.4
click at [114, 447] on div "Miami University (Ohio) - Career Services Miami University - Fall 2025 Career F…" at bounding box center [757, 359] width 1515 height 719
click at [871, 510] on img at bounding box center [892, 469] width 120 height 82
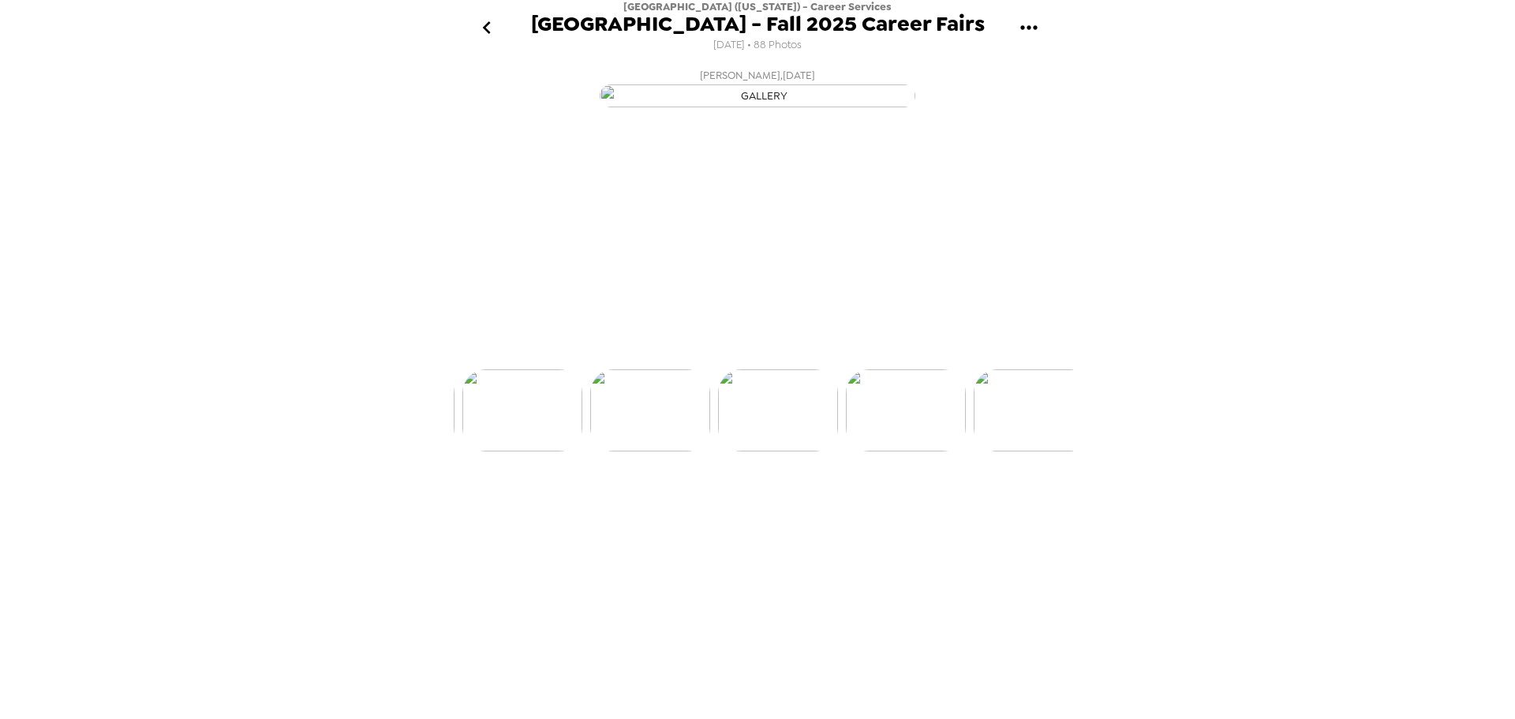
scroll to position [0, 10728]
click at [1259, 607] on div "Miami University (Ohio) - Career Services Miami University - Fall 2025 Career F…" at bounding box center [757, 359] width 1515 height 719
click at [899, 510] on img at bounding box center [892, 469] width 120 height 82
click at [1250, 521] on div "Miami University (Ohio) - Career Services Miami University - Fall 2025 Career F…" at bounding box center [757, 359] width 1515 height 719
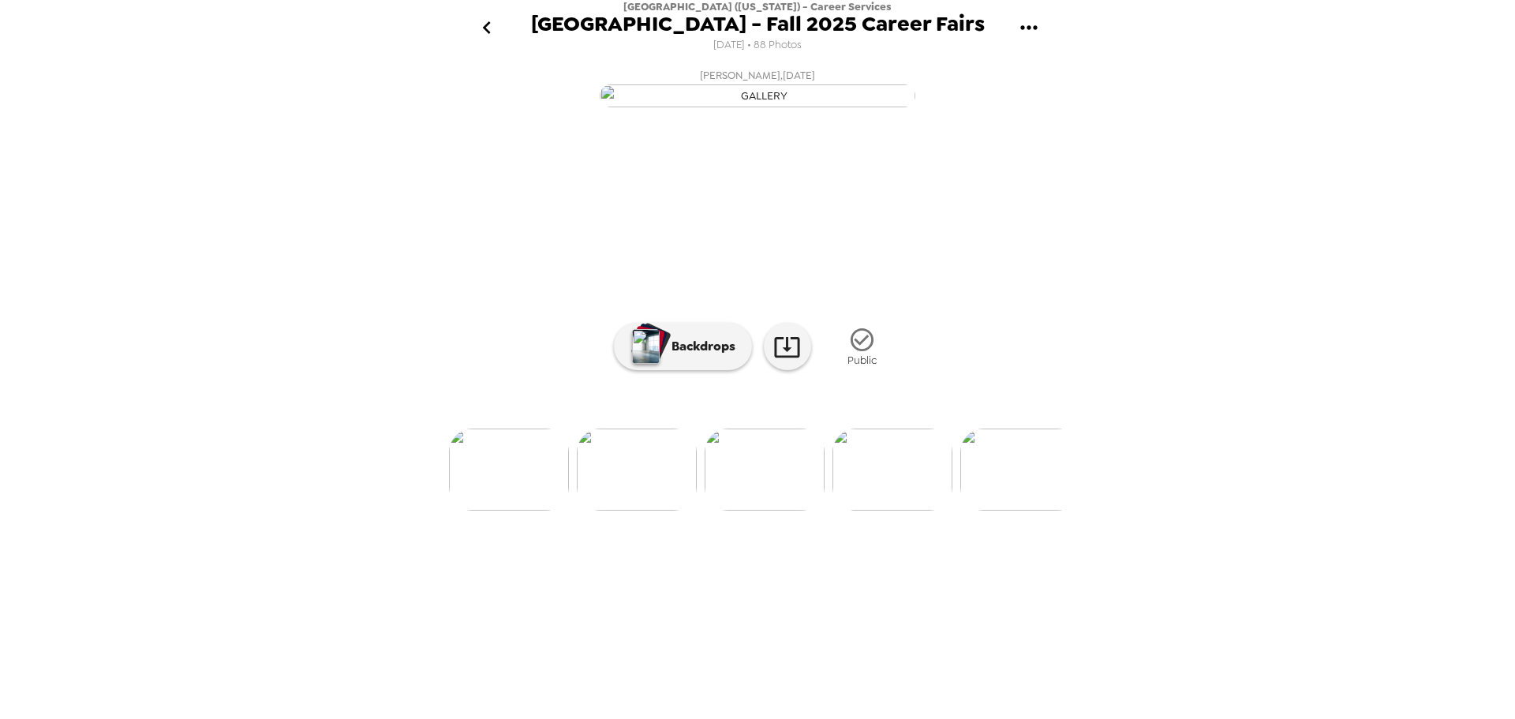
click at [888, 510] on img at bounding box center [892, 469] width 120 height 82
click at [934, 510] on div at bounding box center [757, 443] width 631 height 134
click at [900, 510] on img at bounding box center [892, 469] width 120 height 82
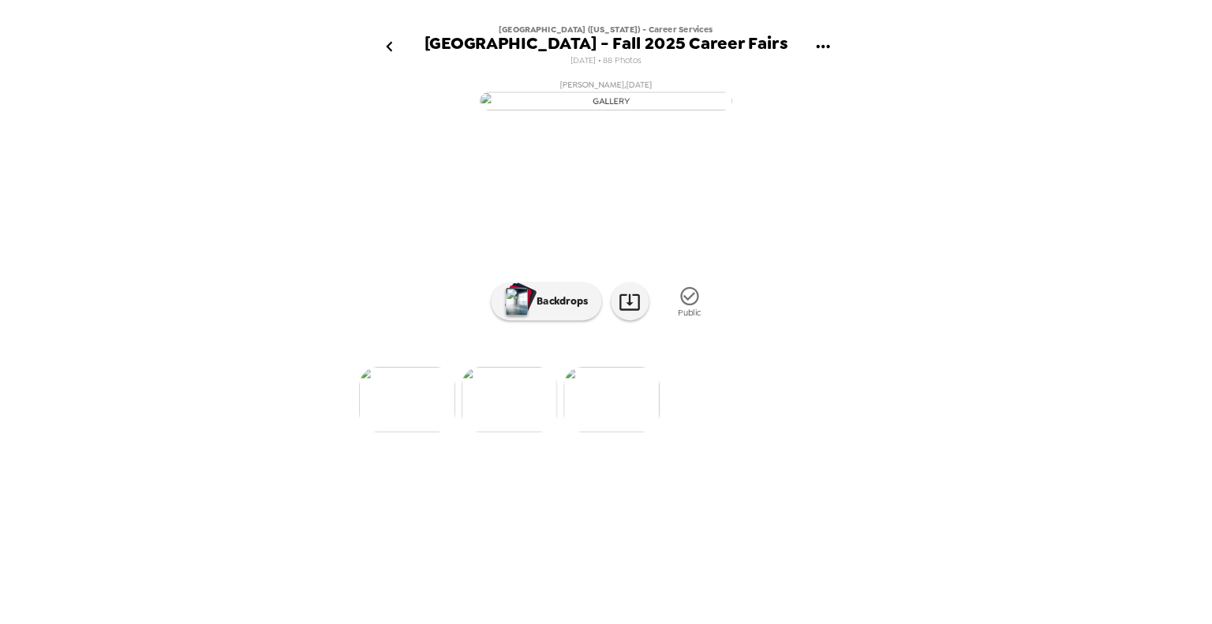
scroll to position [0, 0]
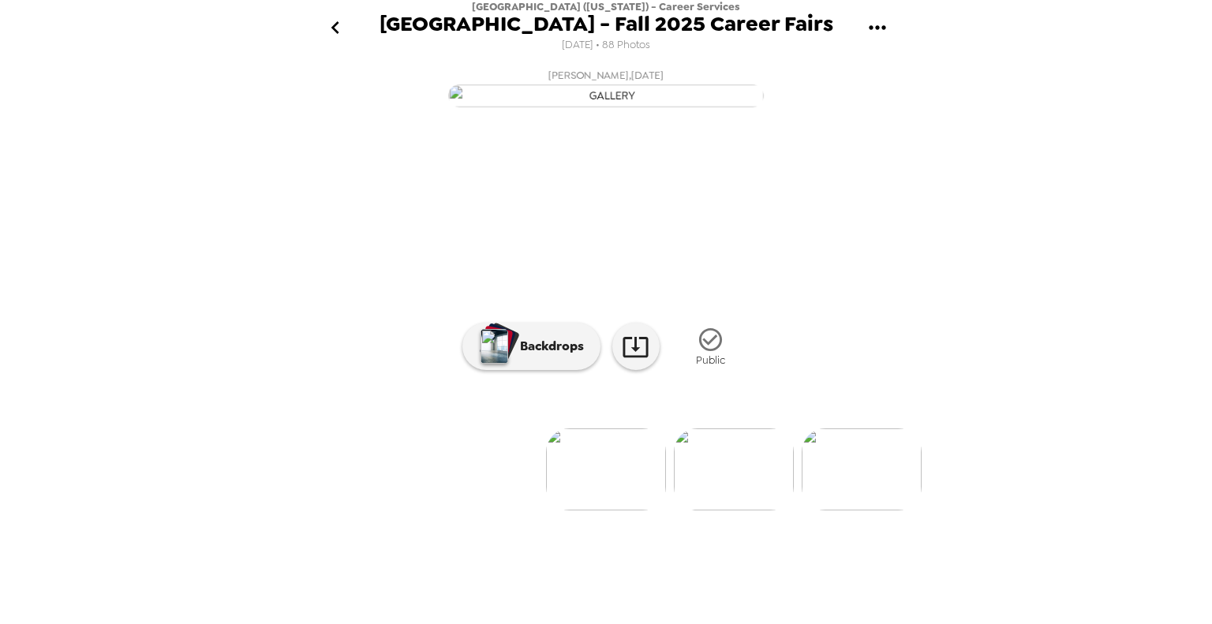
click at [869, 28] on icon "gallery menu" at bounding box center [877, 27] width 17 height 4
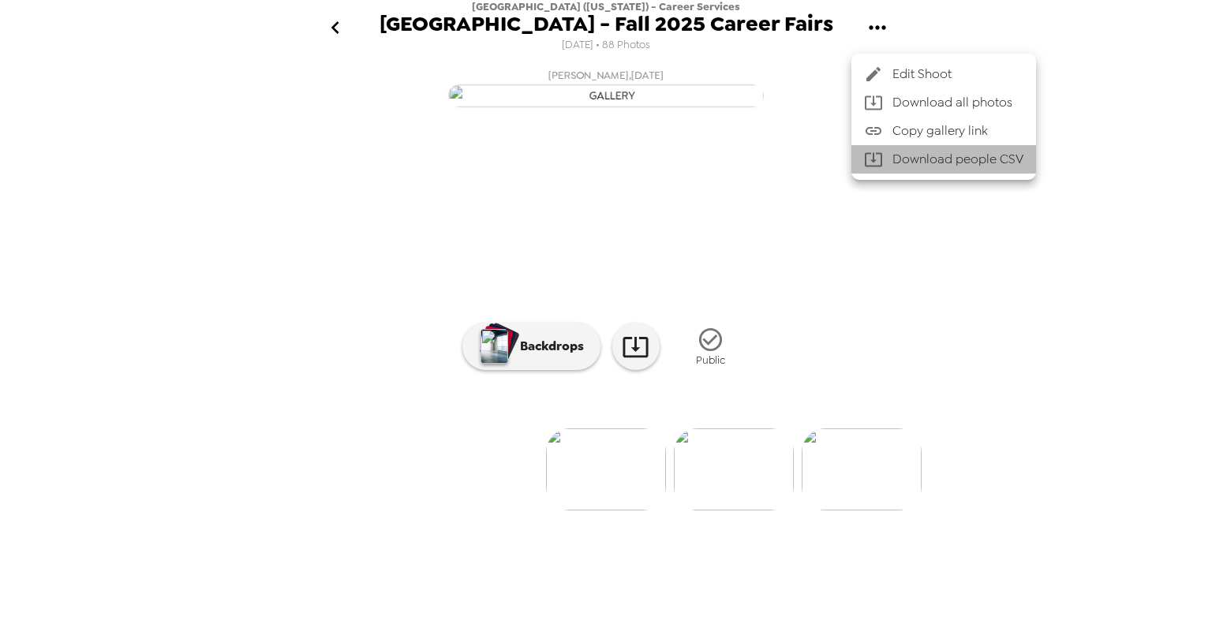
click at [998, 159] on li "Download people CSV" at bounding box center [943, 159] width 185 height 28
